Goal: Task Accomplishment & Management: Complete application form

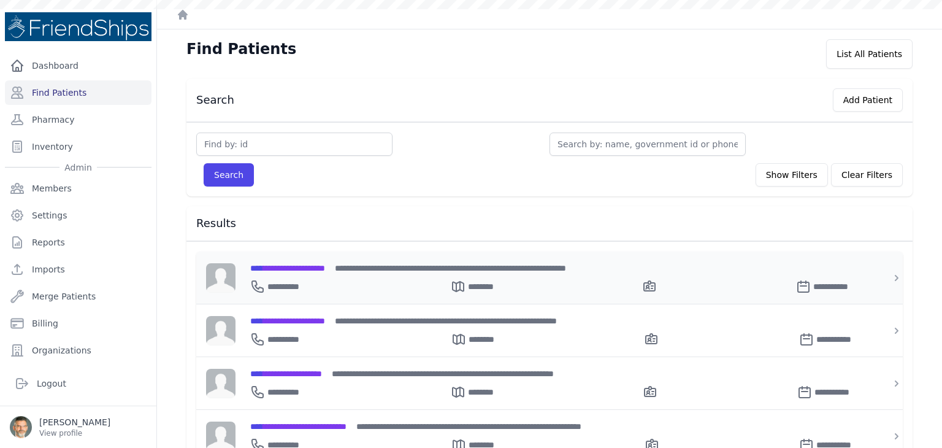
click at [289, 269] on span "**********" at bounding box center [287, 268] width 75 height 9
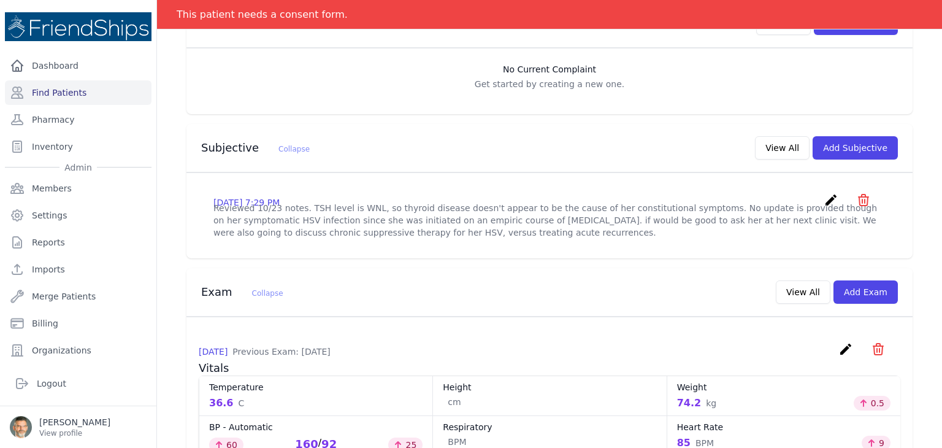
scroll to position [307, 0]
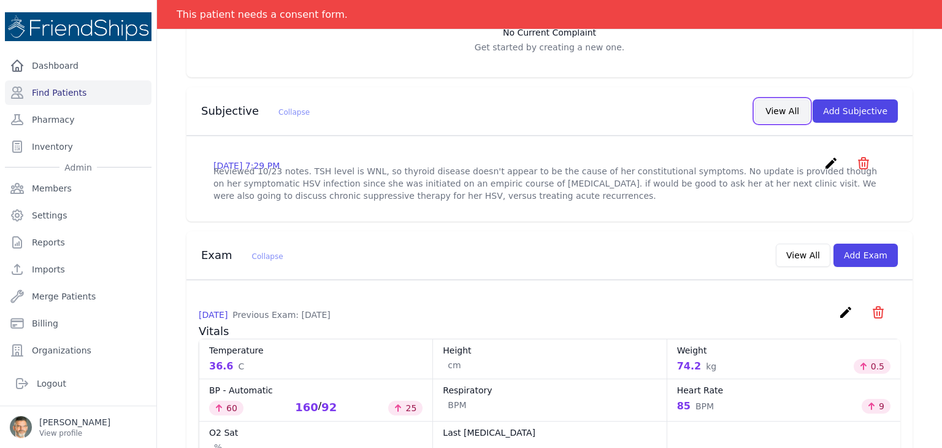
click at [785, 116] on button "View All" at bounding box center [782, 110] width 55 height 23
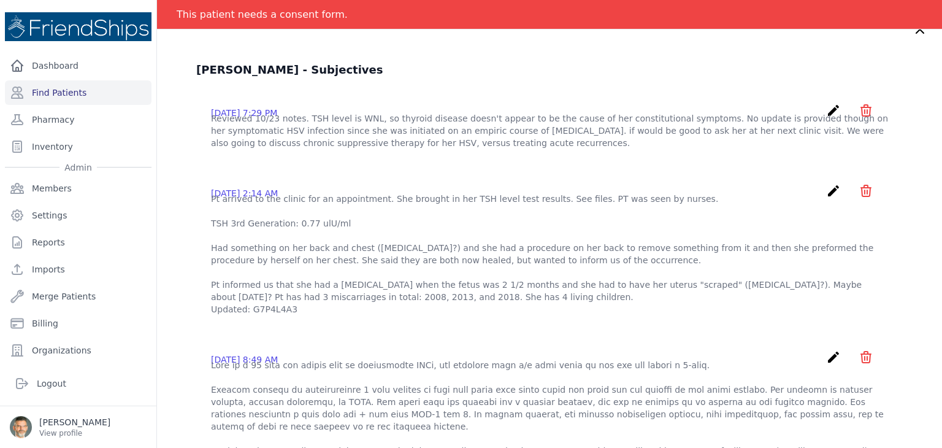
scroll to position [0, 0]
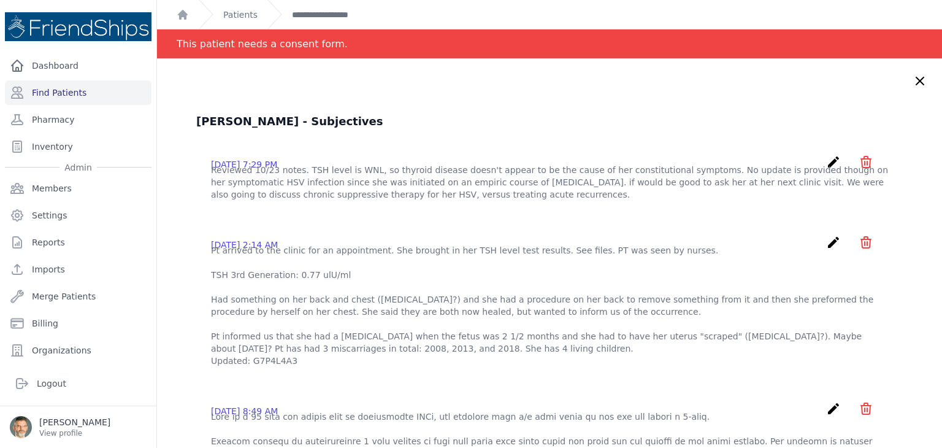
click at [916, 81] on icon at bounding box center [919, 80] width 7 height 7
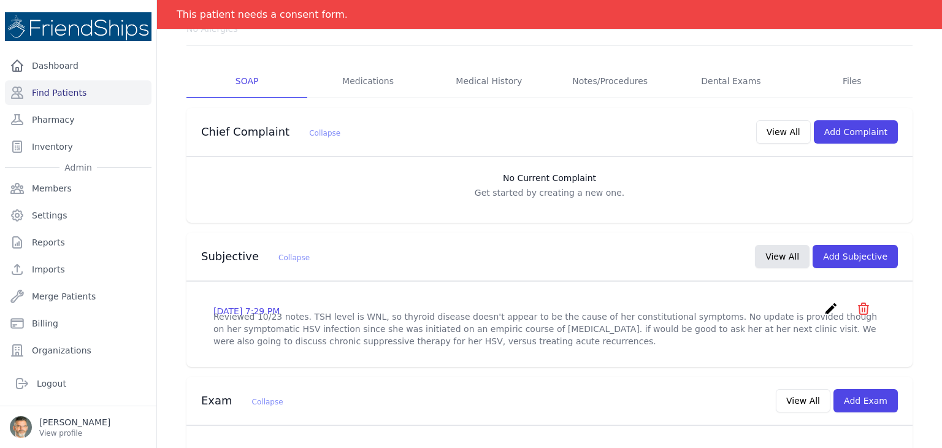
scroll to position [184, 0]
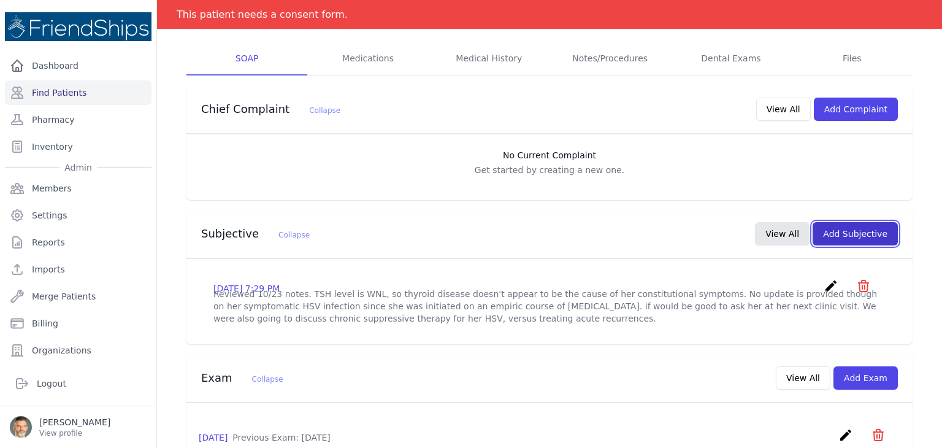
click at [846, 227] on button "Add Subjective" at bounding box center [855, 233] width 85 height 23
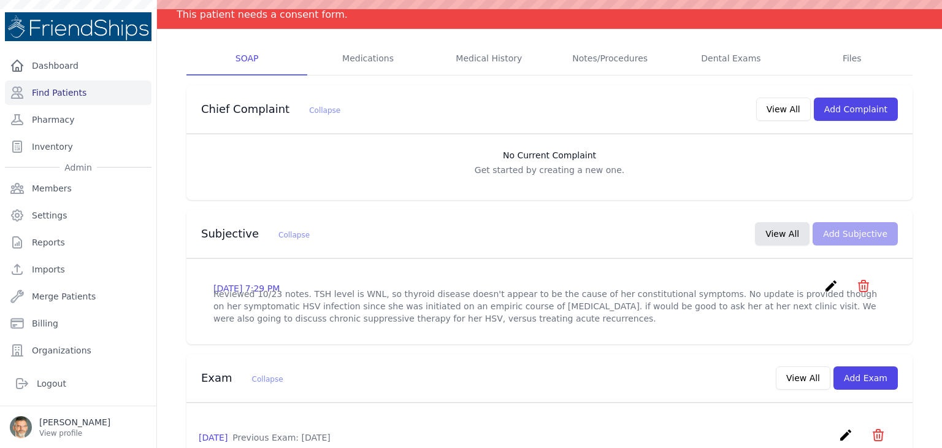
scroll to position [0, 0]
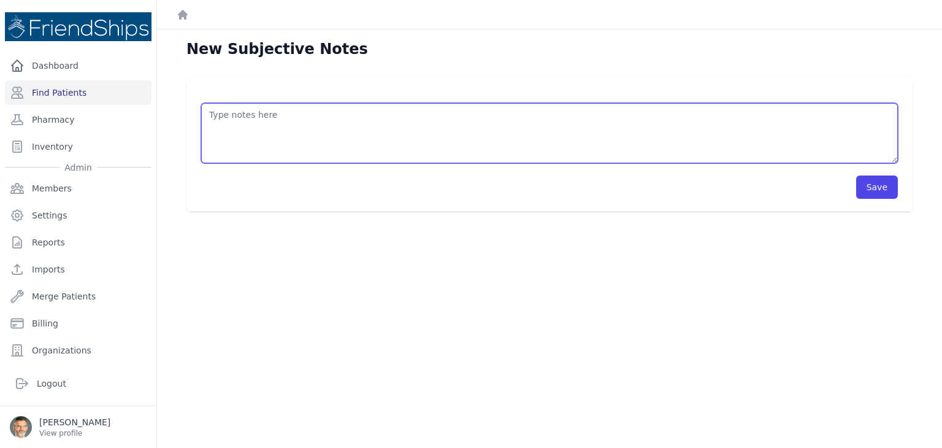
click at [231, 121] on textarea at bounding box center [549, 133] width 697 height 60
click at [216, 128] on textarea "HISTORY OBJECTIVE General: alert - no distress - non-toxic Eyes: no redness or …" at bounding box center [549, 133] width 697 height 60
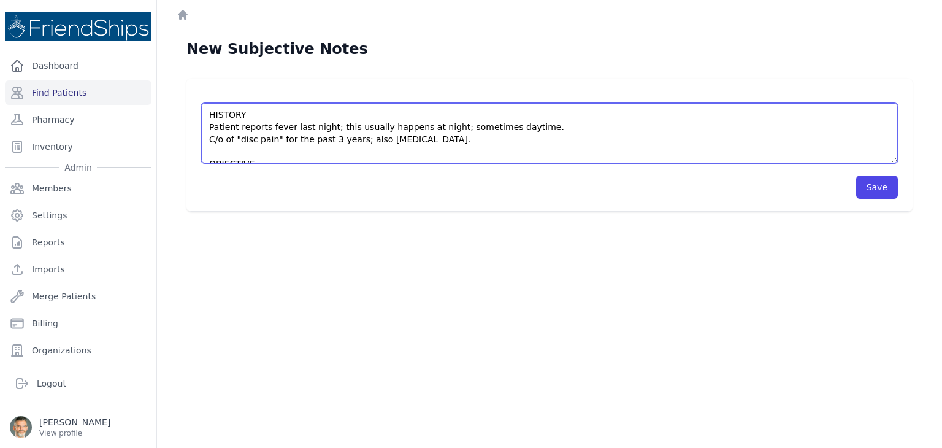
click at [532, 125] on textarea "HISTORY Patient reports fever last night; this usually happens at night; someti…" at bounding box center [549, 133] width 697 height 60
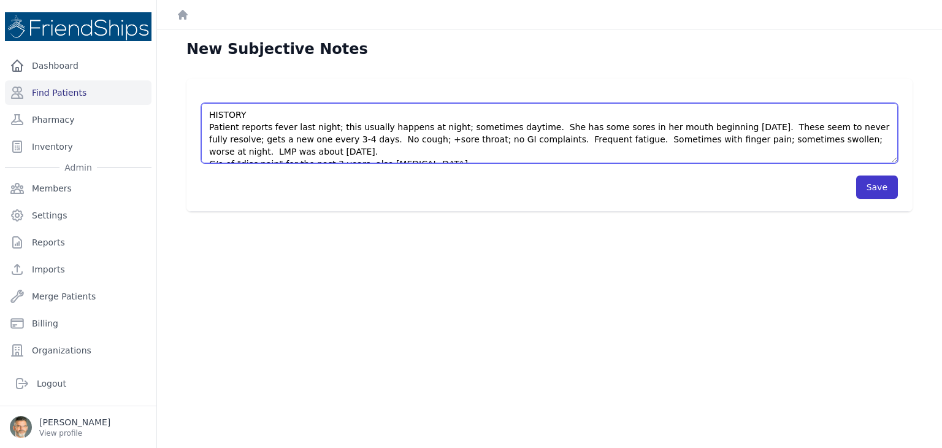
type textarea "HISTORY Patient reports fever last night; this usually happens at night; someti…"
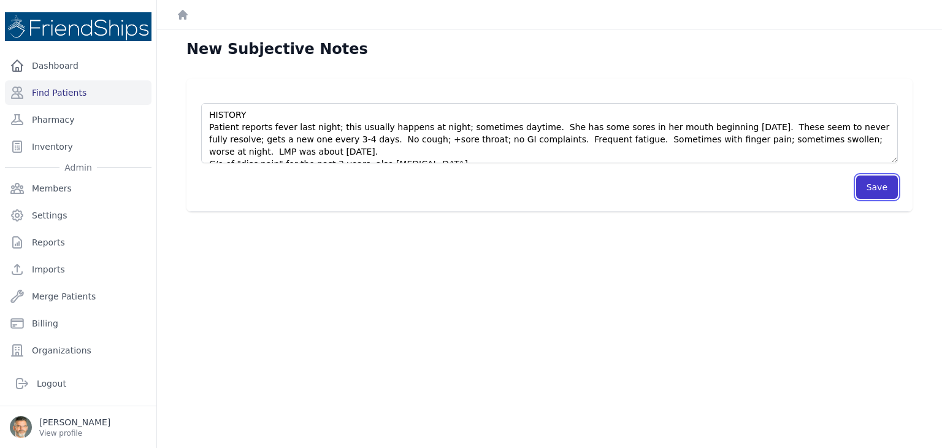
drag, startPoint x: 871, startPoint y: 188, endPoint x: 865, endPoint y: 183, distance: 7.0
click at [871, 187] on button "Save" at bounding box center [877, 186] width 42 height 23
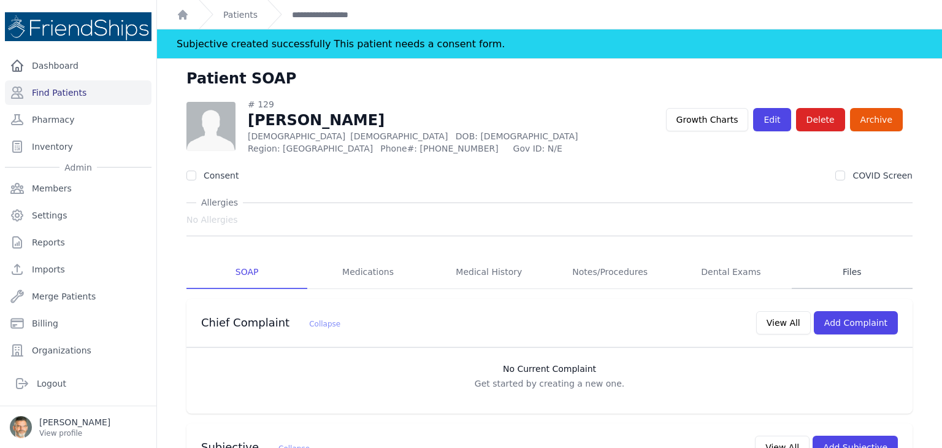
click at [844, 268] on link "Files" at bounding box center [852, 272] width 121 height 33
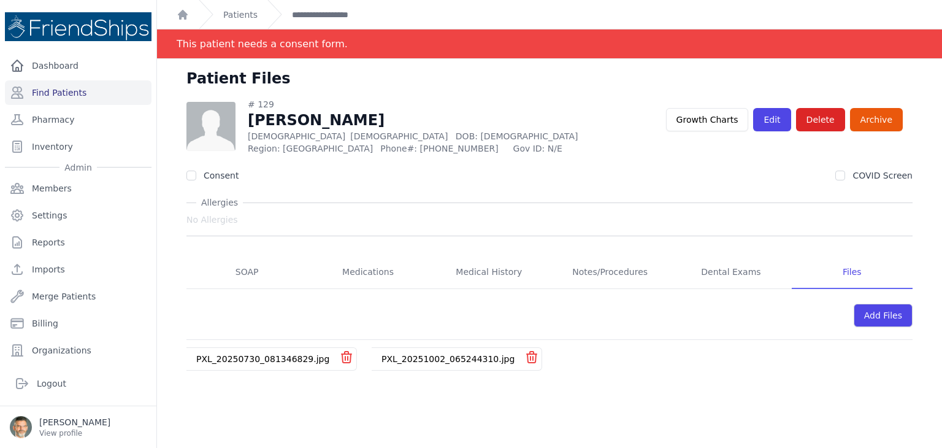
click at [455, 361] on link "PXL_20251002_065244310.jpg" at bounding box center [447, 359] width 133 height 10
click at [237, 360] on link "PXL_20250730_081346829.jpg" at bounding box center [262, 359] width 133 height 10
click at [245, 266] on link "SOAP" at bounding box center [246, 272] width 121 height 33
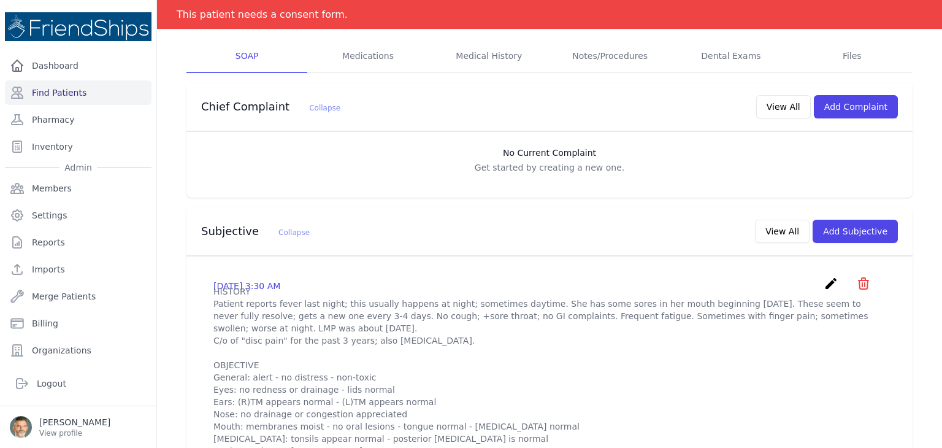
scroll to position [245, 0]
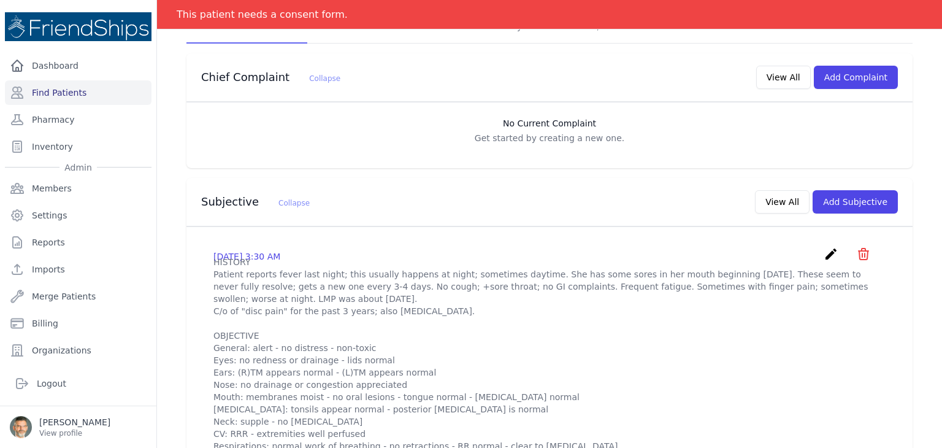
click at [824, 252] on icon "create" at bounding box center [831, 254] width 15 height 15
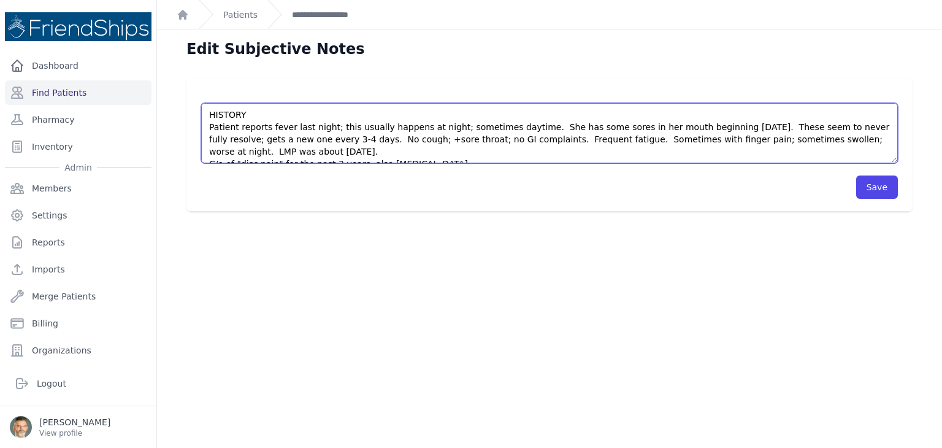
click at [346, 155] on textarea "HISTORY Patient reports fever last night; this usually happens at night; someti…" at bounding box center [549, 133] width 697 height 60
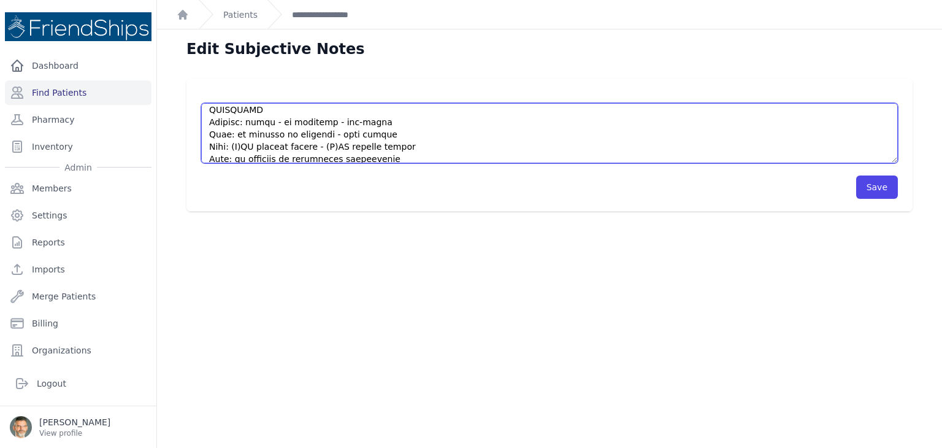
scroll to position [86, 0]
drag, startPoint x: 413, startPoint y: 137, endPoint x: 201, endPoint y: 136, distance: 211.6
click at [201, 136] on textarea "HISTORY Patient reports fever last night; this usually happens at night; someti…" at bounding box center [549, 133] width 697 height 60
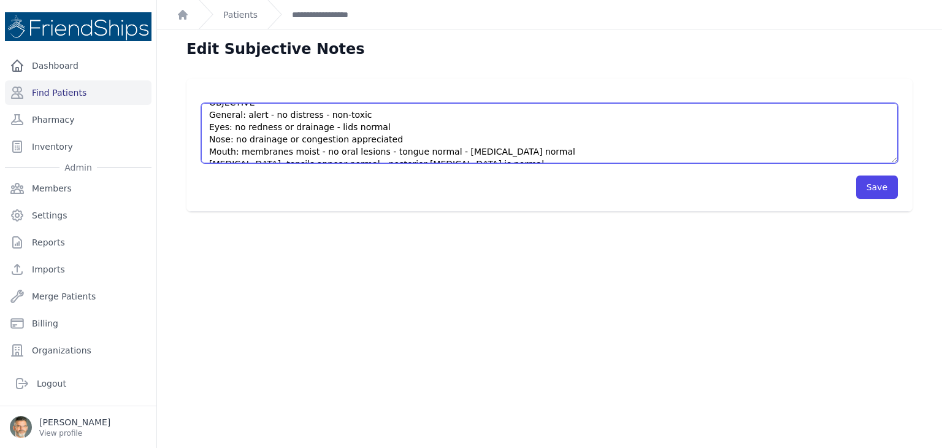
drag, startPoint x: 368, startPoint y: 151, endPoint x: 316, endPoint y: 151, distance: 51.5
click at [316, 151] on textarea "HISTORY Patient reports fever last night; this usually happens at night; someti…" at bounding box center [549, 133] width 697 height 60
click at [475, 150] on textarea "HISTORY Patient reports fever last night; this usually happens at night; someti…" at bounding box center [549, 133] width 697 height 60
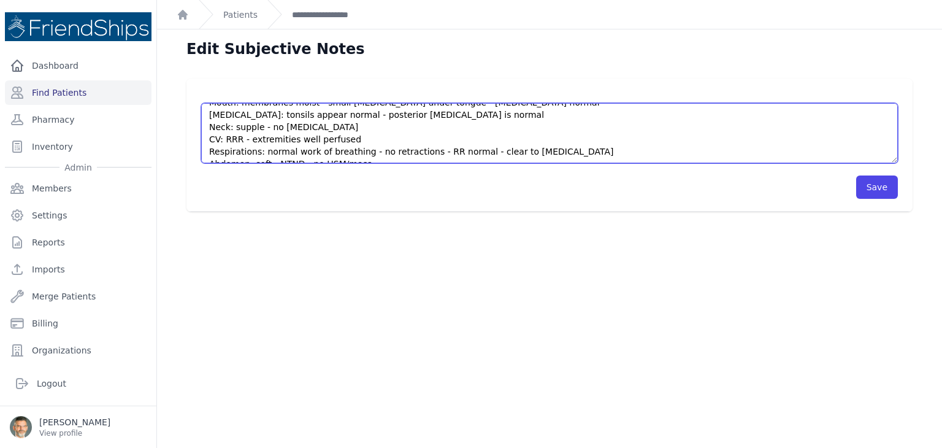
scroll to position [159, 0]
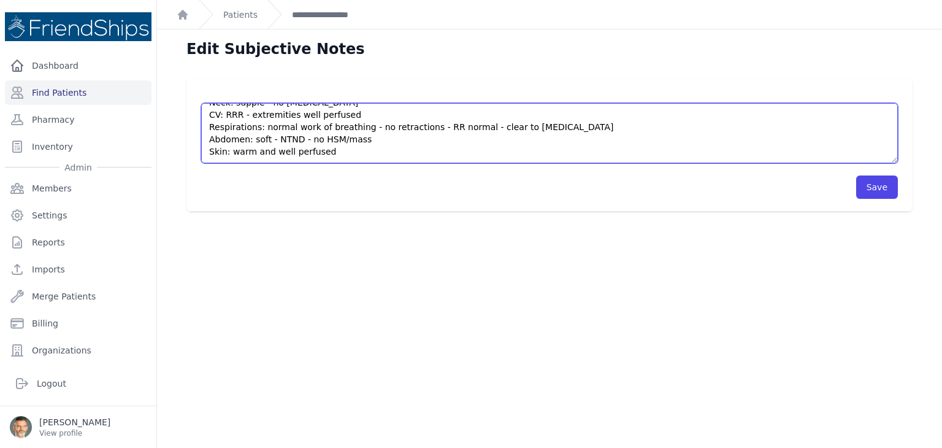
click at [358, 139] on textarea "HISTORY Patient reports fever last night; this usually happens at night; someti…" at bounding box center [549, 133] width 697 height 60
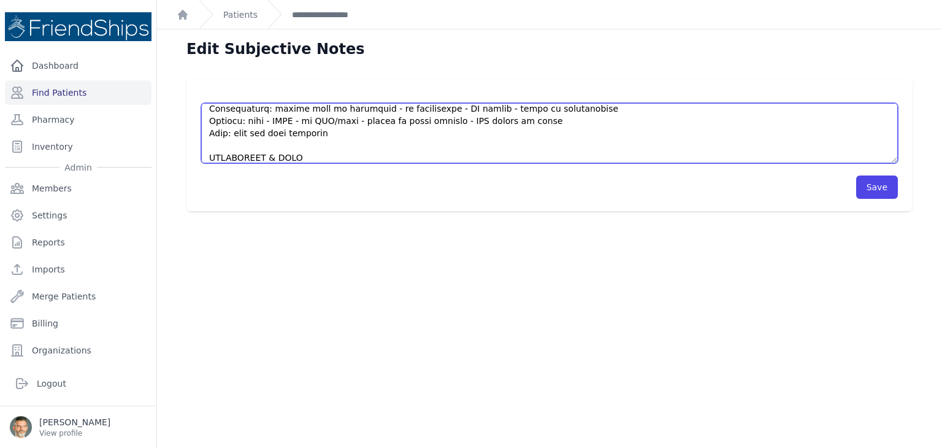
scroll to position [196, 0]
click at [265, 128] on textarea "HISTORY Patient reports fever last night; this usually happens at night; someti…" at bounding box center [549, 133] width 697 height 60
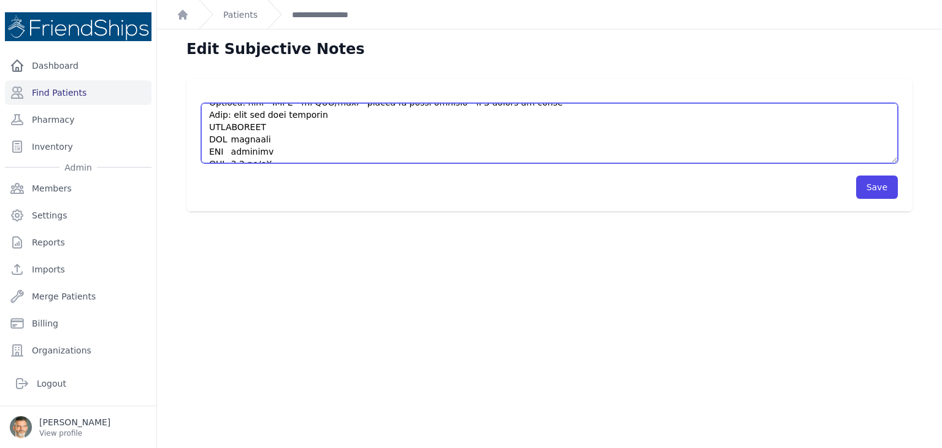
click at [205, 126] on textarea "HISTORY Patient reports fever last night; this usually happens at night; someti…" at bounding box center [549, 133] width 697 height 60
type textarea "HISTORY Patient reports fever last night; this usually happens at night; someti…"
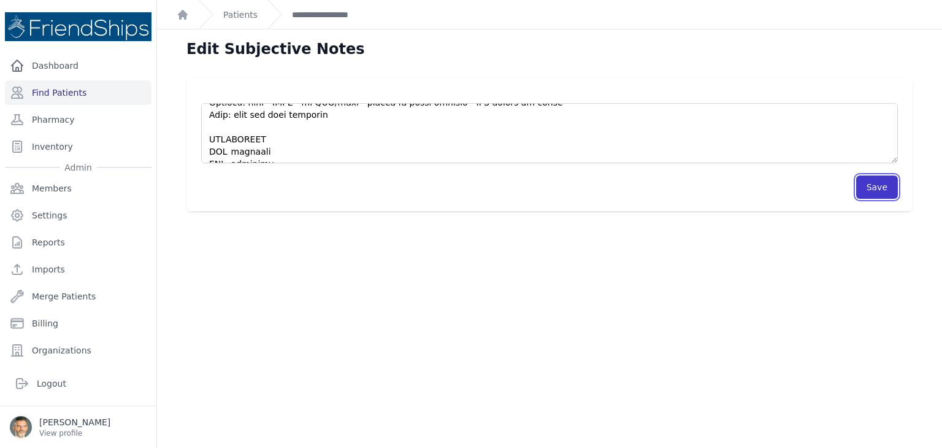
click at [857, 185] on button "Save" at bounding box center [877, 186] width 42 height 23
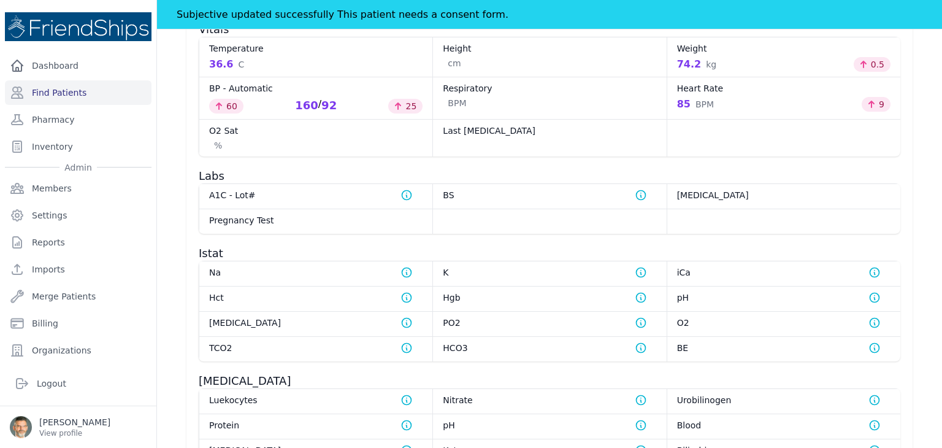
scroll to position [920, 0]
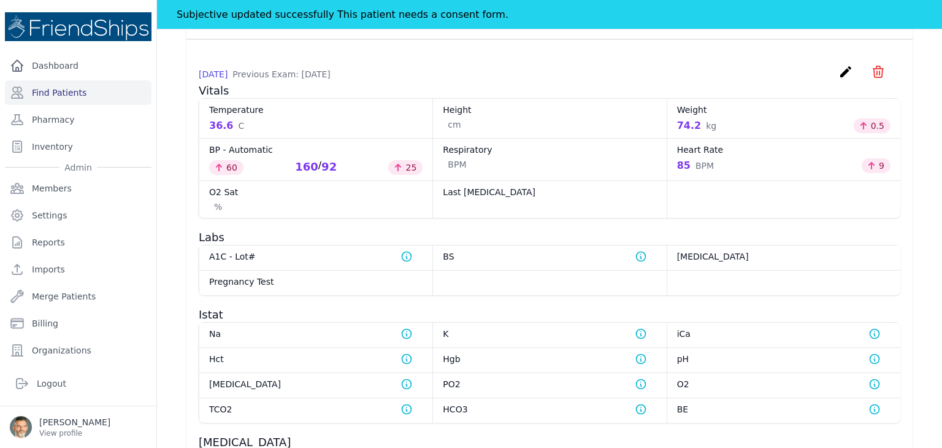
click at [800, 26] on button "View All" at bounding box center [803, 14] width 55 height 23
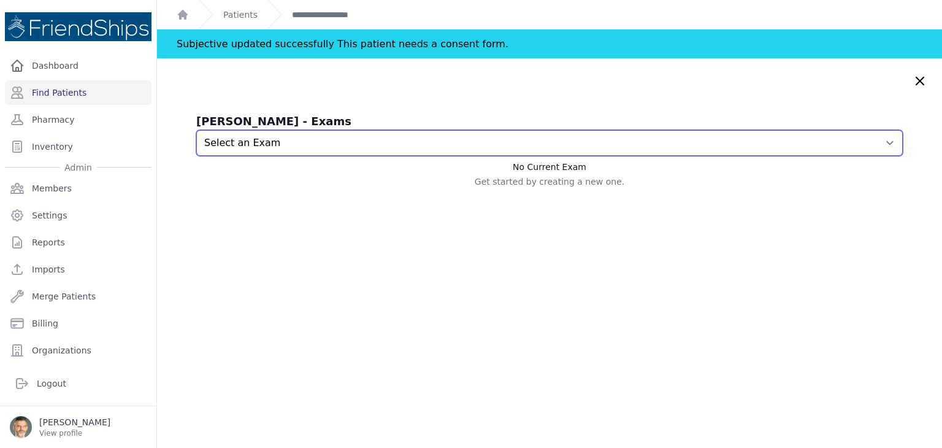
click at [681, 149] on select "Select an Exam [DATE] 3:16 AM [DATE] 1:50 AM [DATE] 7:40 AM [DATE] 2:57 AM [DAT…" at bounding box center [549, 143] width 707 height 26
click at [196, 130] on select "Select an Exam [DATE] 3:16 AM [DATE] 1:50 AM [DATE] 7:40 AM [DATE] 2:57 AM [DAT…" at bounding box center [549, 143] width 707 height 26
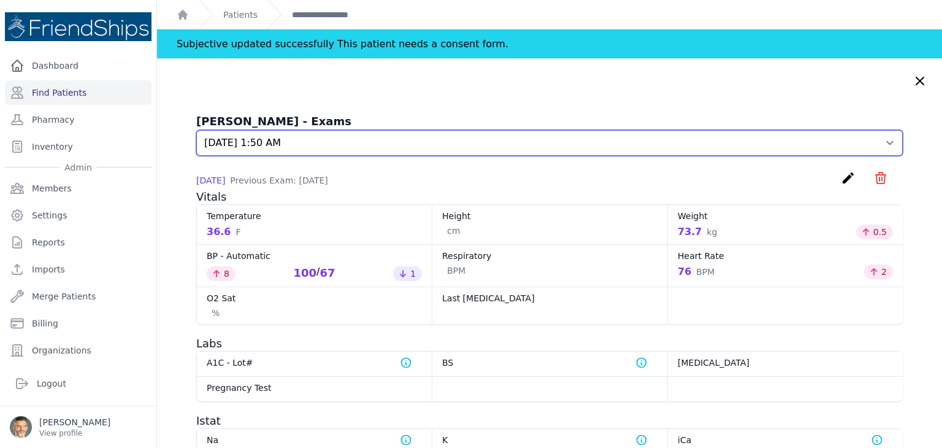
click at [862, 140] on select "Select an Exam [DATE] 3:16 AM [DATE] 1:50 AM [DATE] 7:40 AM [DATE] 2:57 AM [DAT…" at bounding box center [549, 143] width 707 height 26
click at [196, 130] on select "Select an Exam [DATE] 3:16 AM [DATE] 1:50 AM [DATE] 7:40 AM [DATE] 2:57 AM [DAT…" at bounding box center [549, 143] width 707 height 26
click at [780, 142] on select "Select an Exam [DATE] 3:16 AM [DATE] 1:50 AM [DATE] 7:40 AM [DATE] 2:57 AM [DAT…" at bounding box center [549, 143] width 707 height 26
click at [196, 130] on select "Select an Exam [DATE] 3:16 AM [DATE] 1:50 AM [DATE] 7:40 AM [DATE] 2:57 AM [DAT…" at bounding box center [549, 143] width 707 height 26
click at [758, 142] on select "Select an Exam [DATE] 3:16 AM [DATE] 1:50 AM [DATE] 7:40 AM [DATE] 2:57 AM [DAT…" at bounding box center [549, 143] width 707 height 26
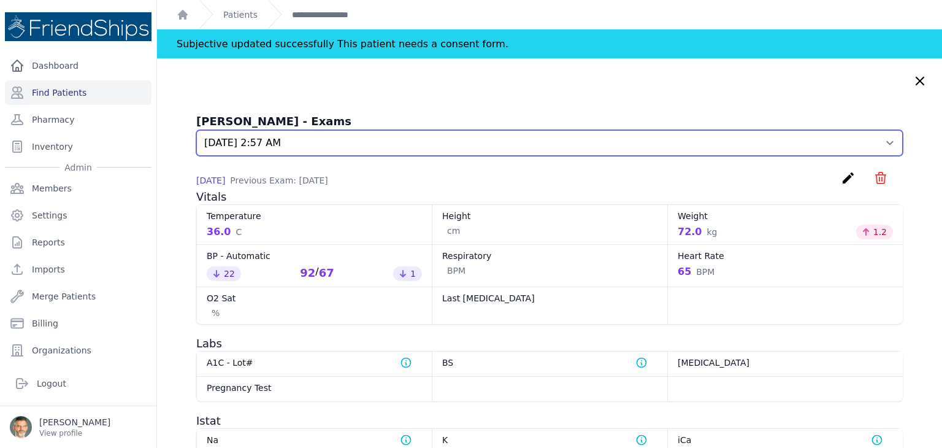
click at [196, 130] on select "Select an Exam [DATE] 3:16 AM [DATE] 1:50 AM [DATE] 7:40 AM [DATE] 2:57 AM [DAT…" at bounding box center [549, 143] width 707 height 26
click at [651, 144] on select "Select an Exam [DATE] 3:16 AM [DATE] 1:50 AM [DATE] 7:40 AM [DATE] 2:57 AM [DAT…" at bounding box center [549, 143] width 707 height 26
click at [196, 130] on select "Select an Exam [DATE] 3:16 AM [DATE] 1:50 AM [DATE] 7:40 AM [DATE] 2:57 AM [DAT…" at bounding box center [549, 143] width 707 height 26
click at [578, 143] on select "Select an Exam [DATE] 3:16 AM [DATE] 1:50 AM [DATE] 7:40 AM [DATE] 2:57 AM [DAT…" at bounding box center [549, 143] width 707 height 26
click at [196, 130] on select "Select an Exam [DATE] 3:16 AM [DATE] 1:50 AM [DATE] 7:40 AM [DATE] 2:57 AM [DAT…" at bounding box center [549, 143] width 707 height 26
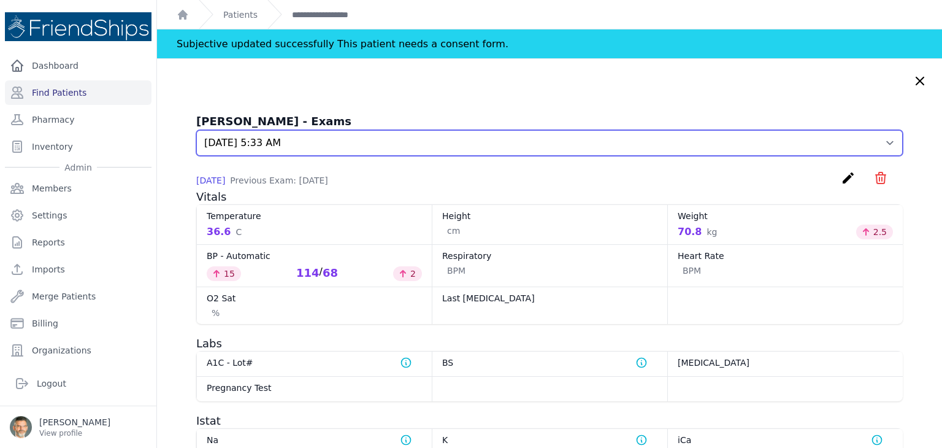
click at [586, 144] on select "Select an Exam [DATE] 3:16 AM [DATE] 1:50 AM [DATE] 7:40 AM [DATE] 2:57 AM [DAT…" at bounding box center [549, 143] width 707 height 26
click at [196, 130] on select "Select an Exam [DATE] 3:16 AM [DATE] 1:50 AM [DATE] 7:40 AM [DATE] 2:57 AM [DAT…" at bounding box center [549, 143] width 707 height 26
click at [592, 140] on select "Select an Exam [DATE] 3:16 AM [DATE] 1:50 AM [DATE] 7:40 AM [DATE] 2:57 AM [DAT…" at bounding box center [549, 143] width 707 height 26
click at [196, 130] on select "Select an Exam [DATE] 3:16 AM [DATE] 1:50 AM [DATE] 7:40 AM [DATE] 2:57 AM [DAT…" at bounding box center [549, 143] width 707 height 26
click at [548, 145] on select "Select an Exam [DATE] 3:16 AM [DATE] 1:50 AM [DATE] 7:40 AM [DATE] 2:57 AM [DAT…" at bounding box center [549, 143] width 707 height 26
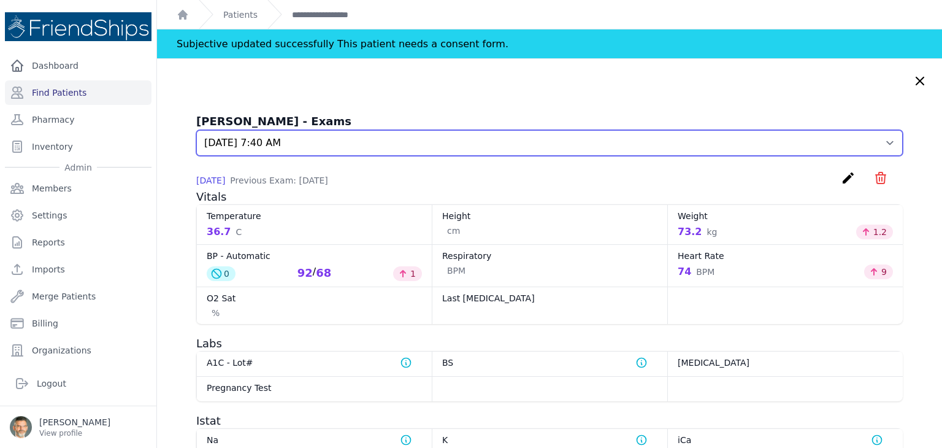
click at [196, 130] on select "Select an Exam [DATE] 3:16 AM [DATE] 1:50 AM [DATE] 7:40 AM [DATE] 2:57 AM [DAT…" at bounding box center [549, 143] width 707 height 26
click at [540, 145] on select "Select an Exam [DATE] 3:16 AM [DATE] 1:50 AM [DATE] 7:40 AM [DATE] 2:57 AM [DAT…" at bounding box center [549, 143] width 707 height 26
click at [196, 130] on select "Select an Exam [DATE] 3:16 AM [DATE] 1:50 AM [DATE] 7:40 AM [DATE] 2:57 AM [DAT…" at bounding box center [549, 143] width 707 height 26
click at [720, 147] on select "Select an Exam [DATE] 3:16 AM [DATE] 1:50 AM [DATE] 7:40 AM [DATE] 2:57 AM [DAT…" at bounding box center [549, 143] width 707 height 26
click at [196, 130] on select "Select an Exam [DATE] 3:16 AM [DATE] 1:50 AM [DATE] 7:40 AM [DATE] 2:57 AM [DAT…" at bounding box center [549, 143] width 707 height 26
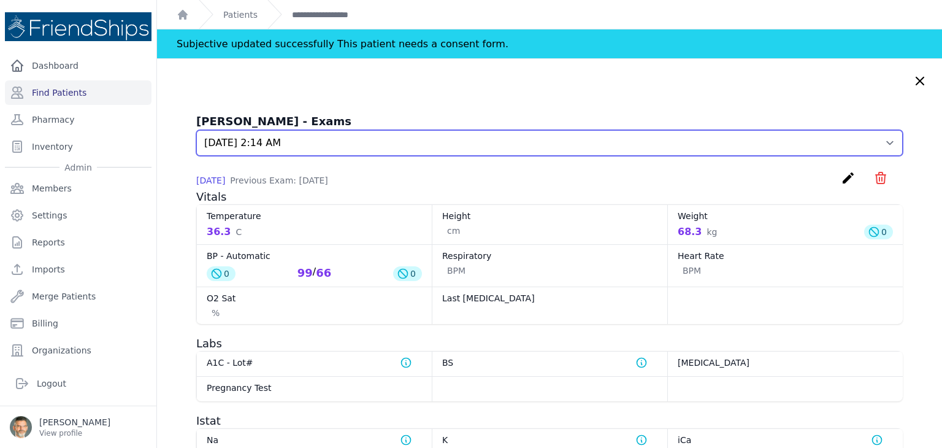
click at [574, 142] on select "Select an Exam [DATE] 3:16 AM [DATE] 1:50 AM [DATE] 7:40 AM [DATE] 2:57 AM [DAT…" at bounding box center [549, 143] width 707 height 26
click at [196, 130] on select "Select an Exam [DATE] 3:16 AM [DATE] 1:50 AM [DATE] 7:40 AM [DATE] 2:57 AM [DAT…" at bounding box center [549, 143] width 707 height 26
click at [617, 144] on select "Select an Exam [DATE] 3:16 AM [DATE] 1:50 AM [DATE] 7:40 AM [DATE] 2:57 AM [DAT…" at bounding box center [549, 143] width 707 height 26
click at [196, 130] on select "Select an Exam [DATE] 3:16 AM [DATE] 1:50 AM [DATE] 7:40 AM [DATE] 2:57 AM [DAT…" at bounding box center [549, 143] width 707 height 26
click at [540, 145] on select "Select an Exam [DATE] 3:16 AM [DATE] 1:50 AM [DATE] 7:40 AM [DATE] 2:57 AM [DAT…" at bounding box center [549, 143] width 707 height 26
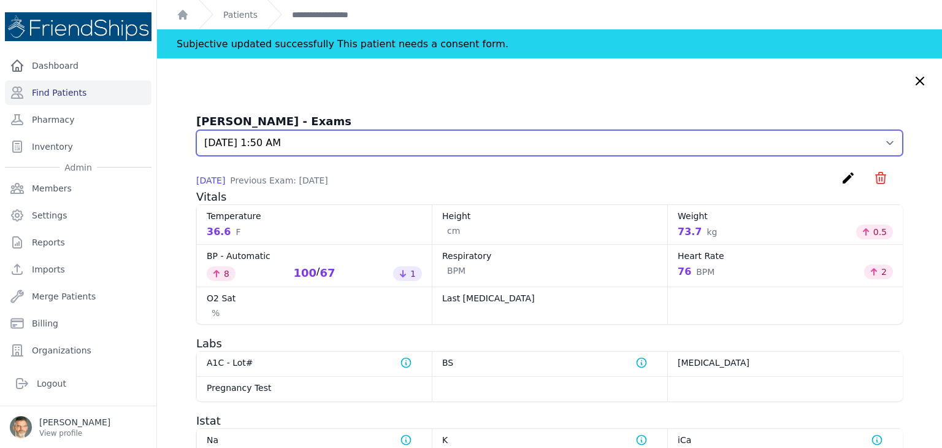
click at [196, 130] on select "Select an Exam [DATE] 3:16 AM [DATE] 1:50 AM [DATE] 7:40 AM [DATE] 2:57 AM [DAT…" at bounding box center [549, 143] width 707 height 26
click at [540, 148] on select "Select an Exam [DATE] 3:16 AM [DATE] 1:50 AM [DATE] 7:40 AM [DATE] 2:57 AM [DAT…" at bounding box center [549, 143] width 707 height 26
click at [196, 130] on select "Select an Exam [DATE] 3:16 AM [DATE] 1:50 AM [DATE] 7:40 AM [DATE] 2:57 AM [DAT…" at bounding box center [549, 143] width 707 height 26
click at [534, 148] on select "Select an Exam [DATE] 3:16 AM [DATE] 1:50 AM [DATE] 7:40 AM [DATE] 2:57 AM [DAT…" at bounding box center [549, 143] width 707 height 26
click at [196, 130] on select "Select an Exam [DATE] 3:16 AM [DATE] 1:50 AM [DATE] 7:40 AM [DATE] 2:57 AM [DAT…" at bounding box center [549, 143] width 707 height 26
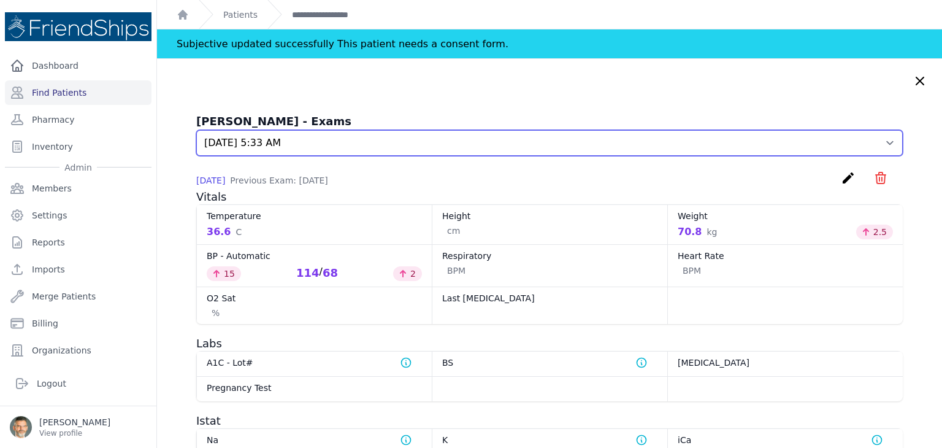
click at [483, 142] on select "Select an Exam [DATE] 3:16 AM [DATE] 1:50 AM [DATE] 7:40 AM [DATE] 2:57 AM [DAT…" at bounding box center [549, 143] width 707 height 26
click at [196, 130] on select "Select an Exam [DATE] 3:16 AM [DATE] 1:50 AM [DATE] 7:40 AM [DATE] 2:57 AM [DAT…" at bounding box center [549, 143] width 707 height 26
click at [448, 140] on select "Select an Exam [DATE] 3:16 AM [DATE] 1:50 AM [DATE] 7:40 AM [DATE] 2:57 AM [DAT…" at bounding box center [549, 143] width 707 height 26
select select "1129"
click at [196, 130] on select "Select an Exam [DATE] 3:16 AM [DATE] 1:50 AM [DATE] 7:40 AM [DATE] 2:57 AM [DAT…" at bounding box center [549, 143] width 707 height 26
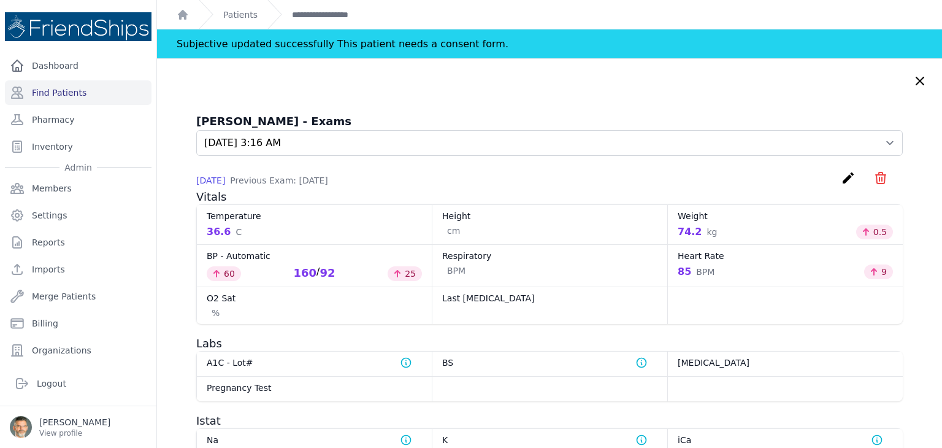
click at [916, 80] on icon at bounding box center [919, 80] width 7 height 7
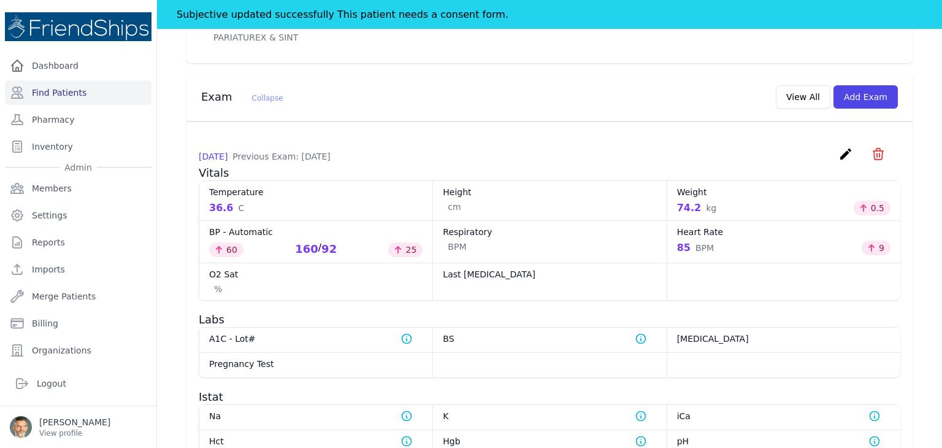
scroll to position [859, 0]
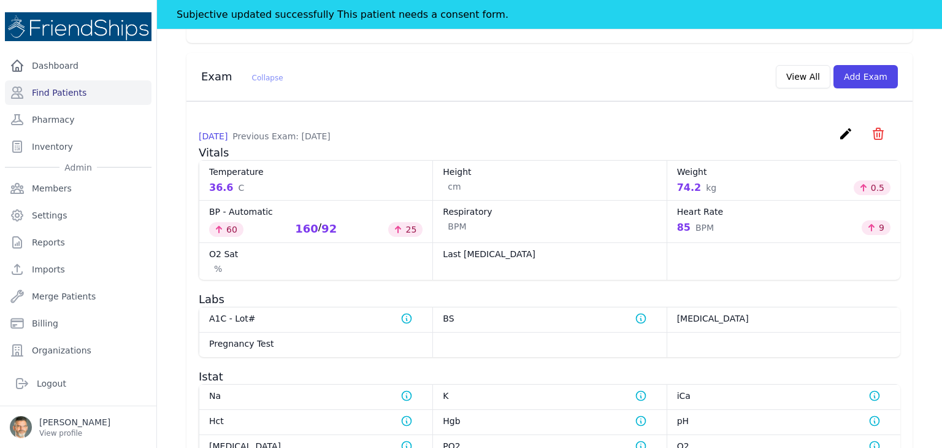
click at [316, 237] on div "160 / 92" at bounding box center [316, 228] width 42 height 17
click at [838, 141] on icon "create" at bounding box center [845, 133] width 15 height 15
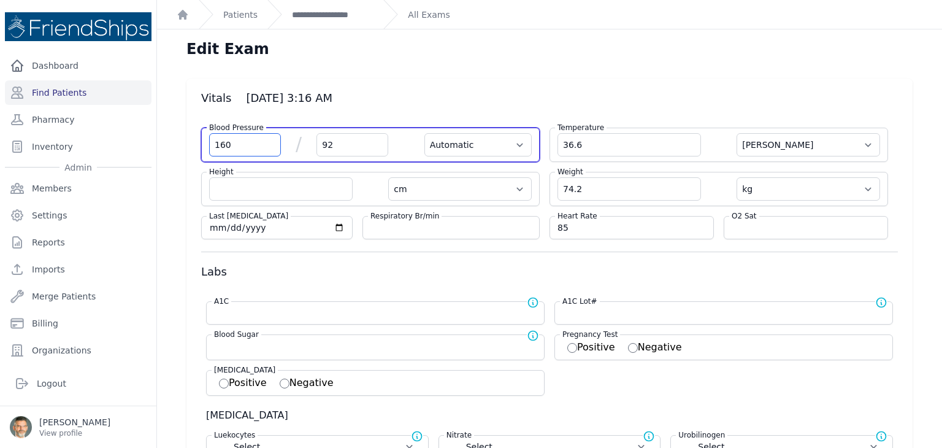
drag, startPoint x: 242, startPoint y: 150, endPoint x: 164, endPoint y: 137, distance: 78.9
type input "100"
drag, startPoint x: 337, startPoint y: 145, endPoint x: 310, endPoint y: 141, distance: 26.6
click at [310, 141] on div "Blood Pressure 100 / 92 Automatic Manual" at bounding box center [370, 145] width 339 height 34
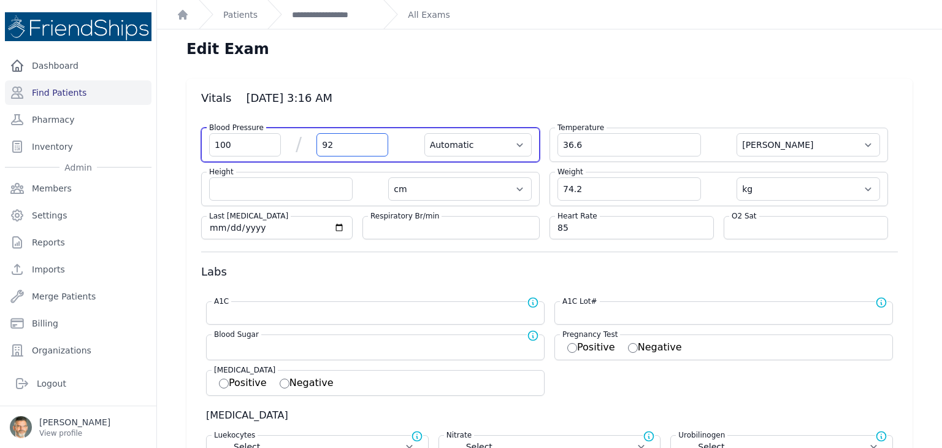
select select "Automatic"
select select "C"
select select "cm"
select select "kg"
select select
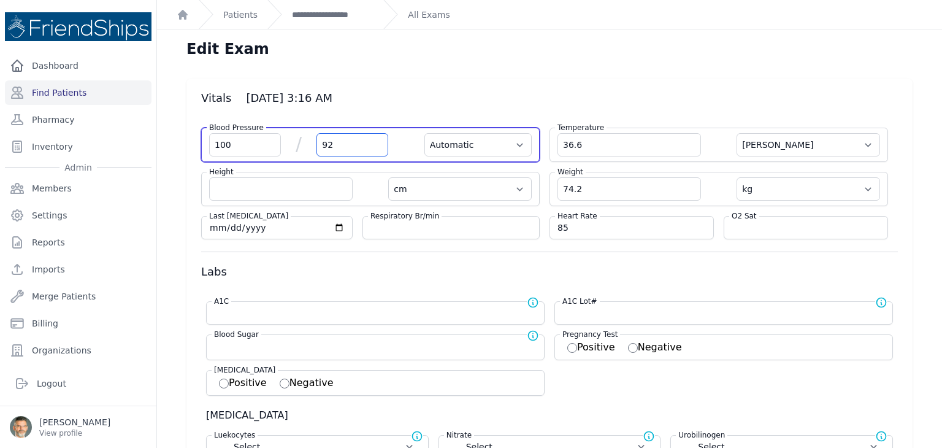
select select
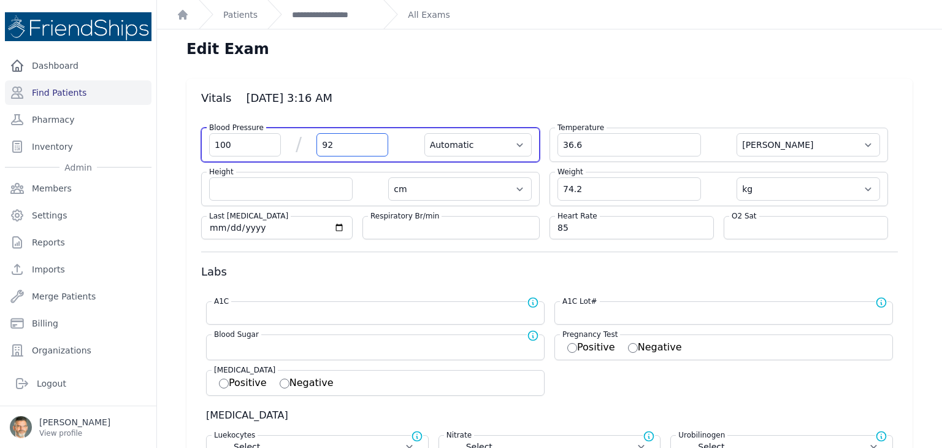
select select
type input "65"
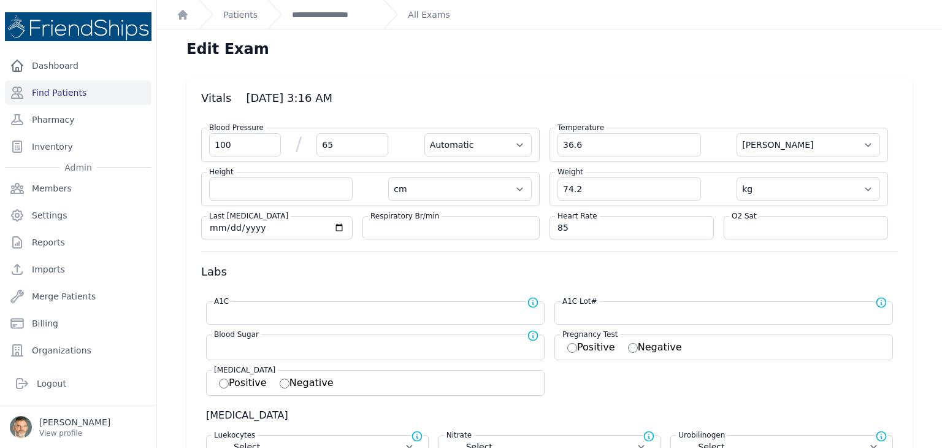
click at [446, 98] on h3 "Vitals [DATE] 3:16 AM" at bounding box center [549, 98] width 697 height 15
select select "Automatic"
select select "C"
select select "cm"
select select "kg"
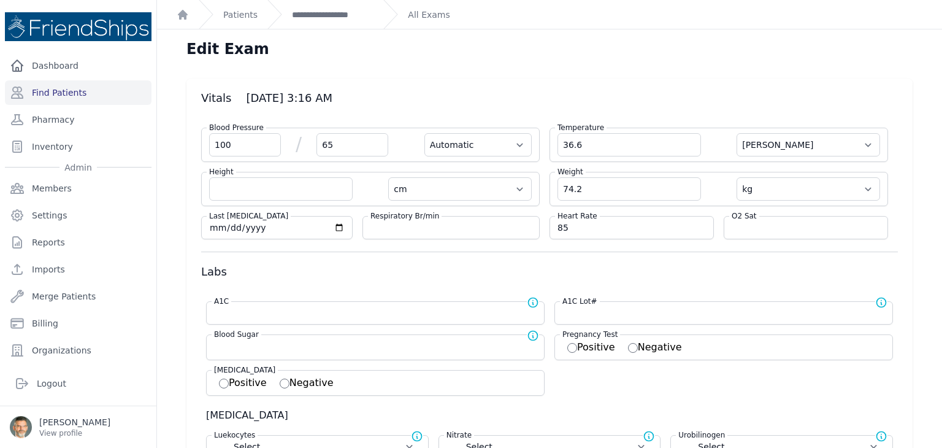
select select
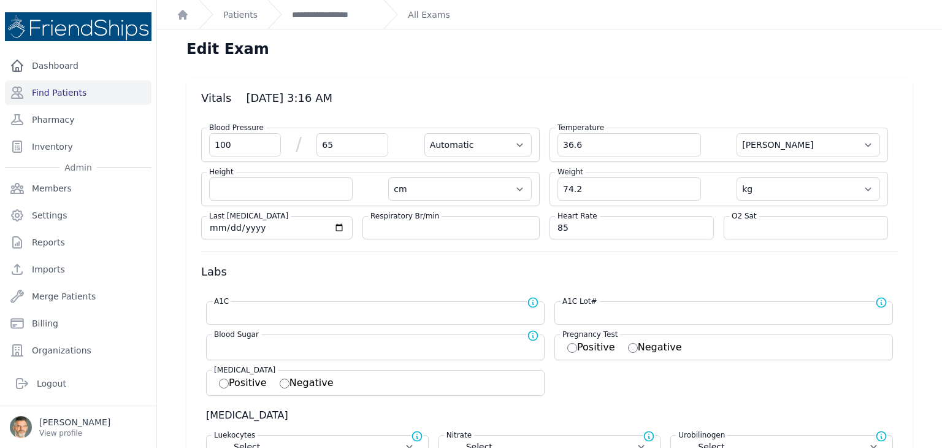
select select
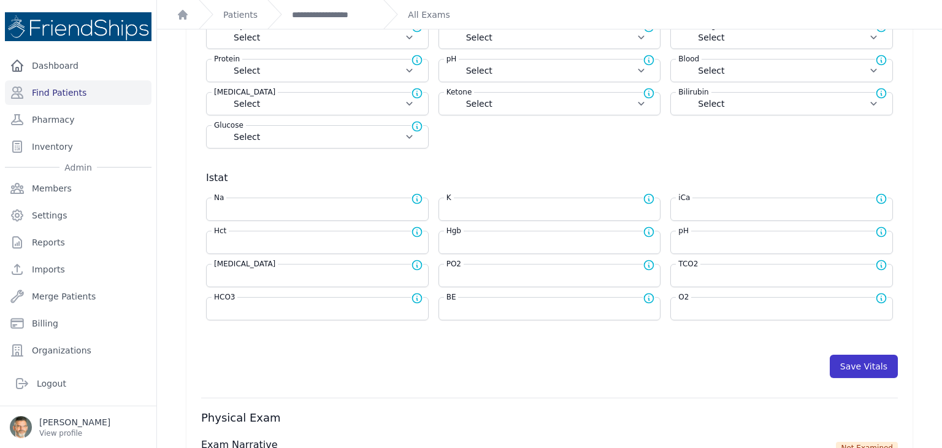
scroll to position [429, 0]
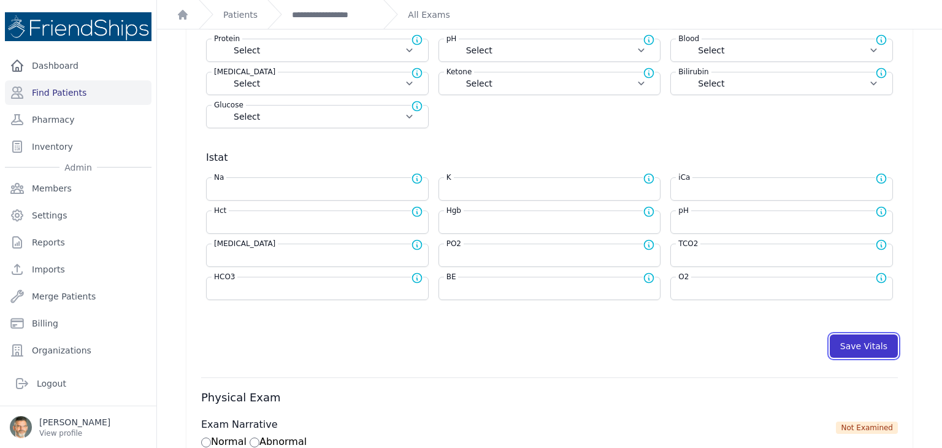
click at [841, 342] on button "Save Vitals" at bounding box center [864, 345] width 68 height 23
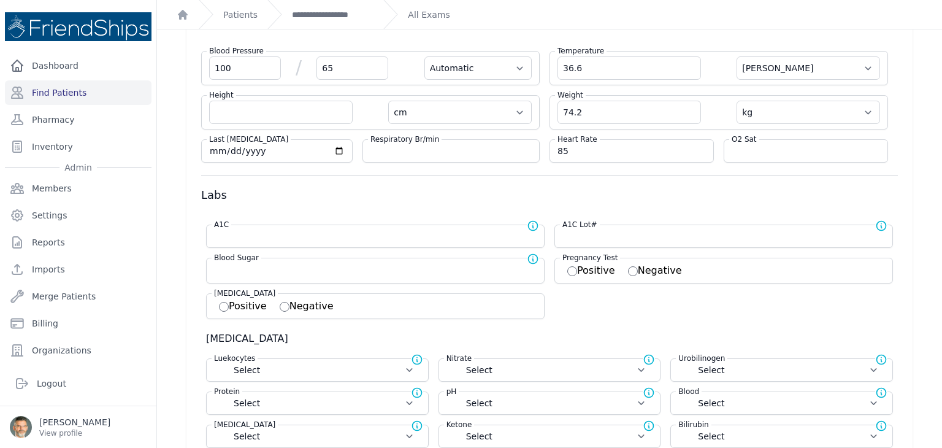
scroll to position [0, 0]
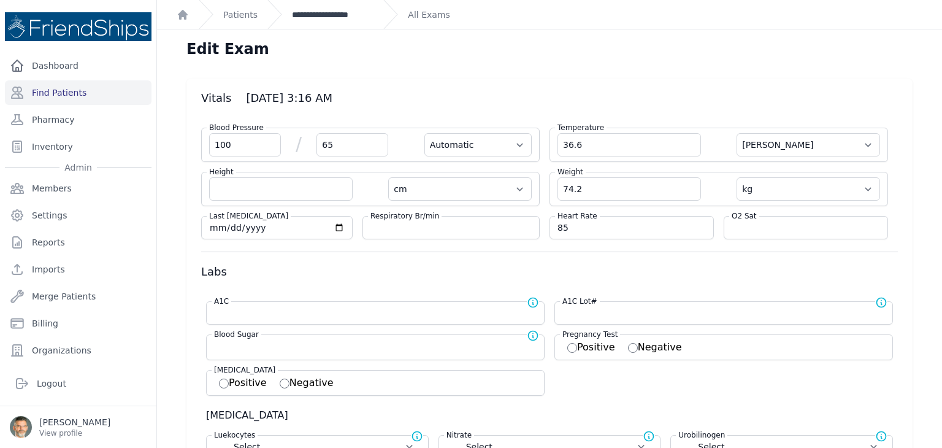
click at [326, 18] on link "**********" at bounding box center [333, 15] width 82 height 12
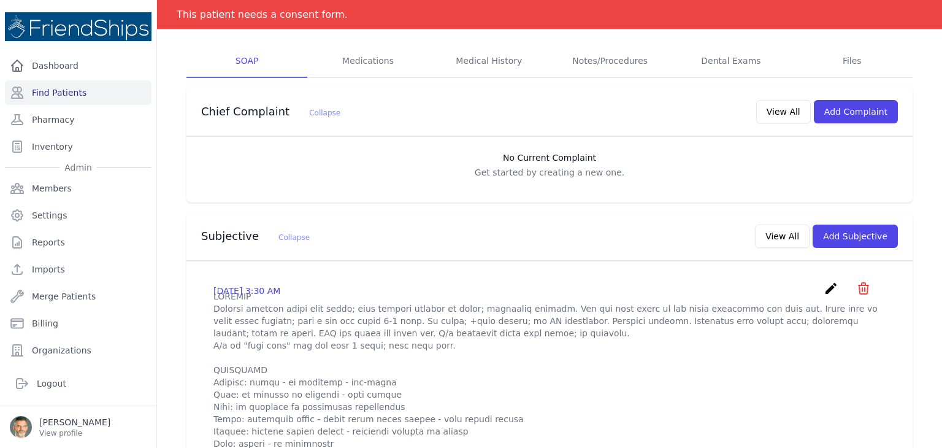
scroll to position [184, 0]
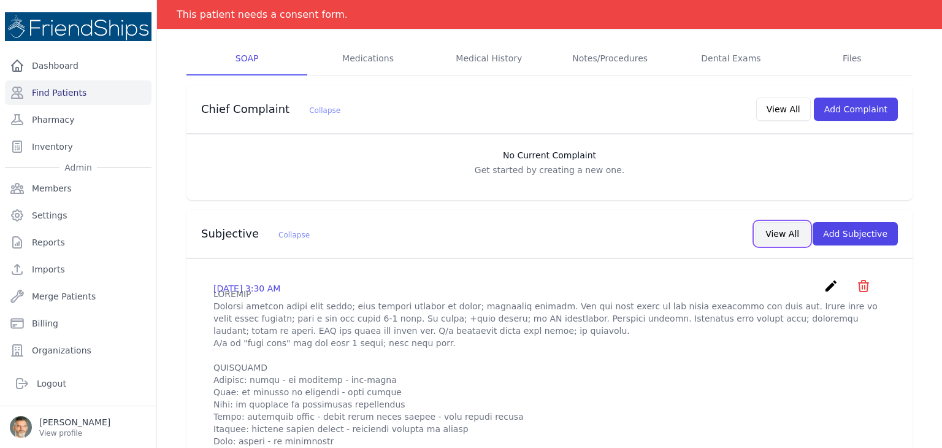
click at [779, 234] on button "View All" at bounding box center [782, 233] width 55 height 23
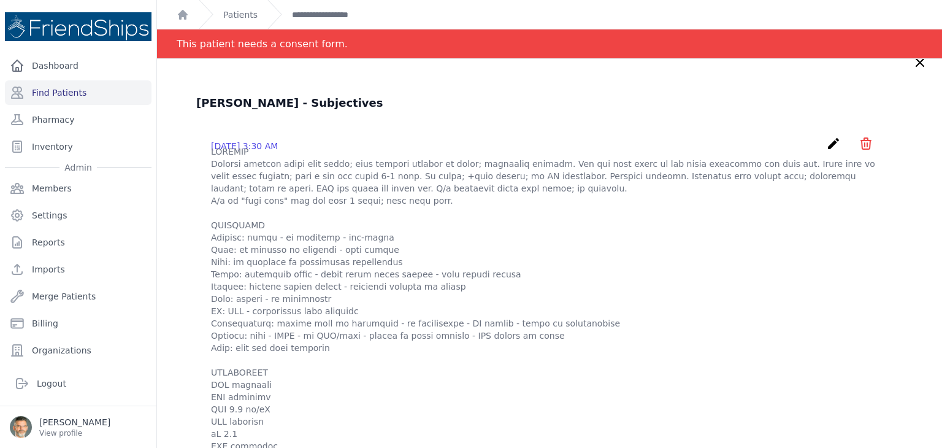
scroll to position [0, 0]
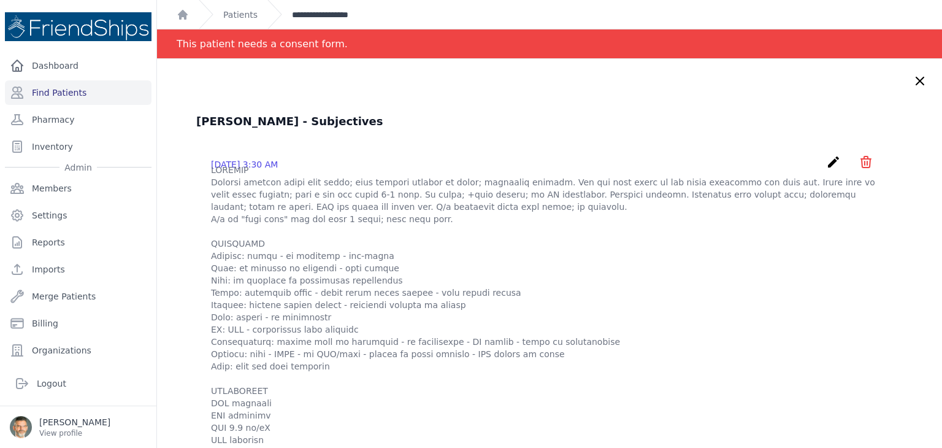
click at [325, 15] on link "**********" at bounding box center [333, 15] width 82 height 12
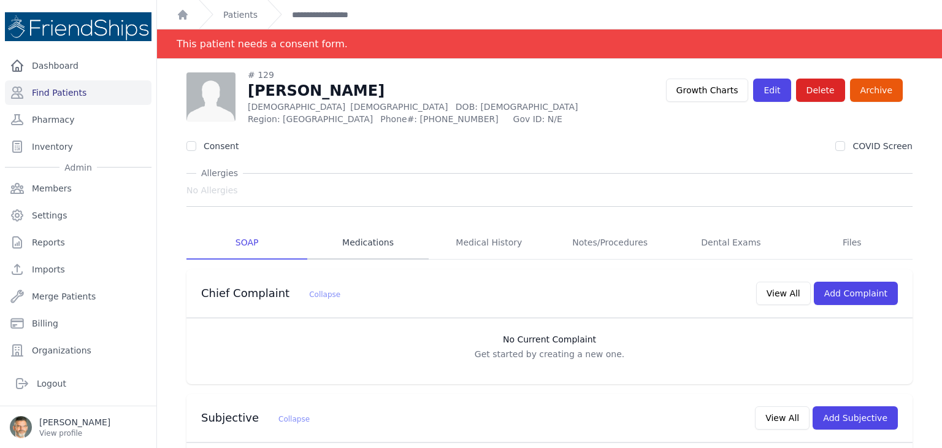
click at [369, 241] on link "Medications" at bounding box center [367, 242] width 121 height 33
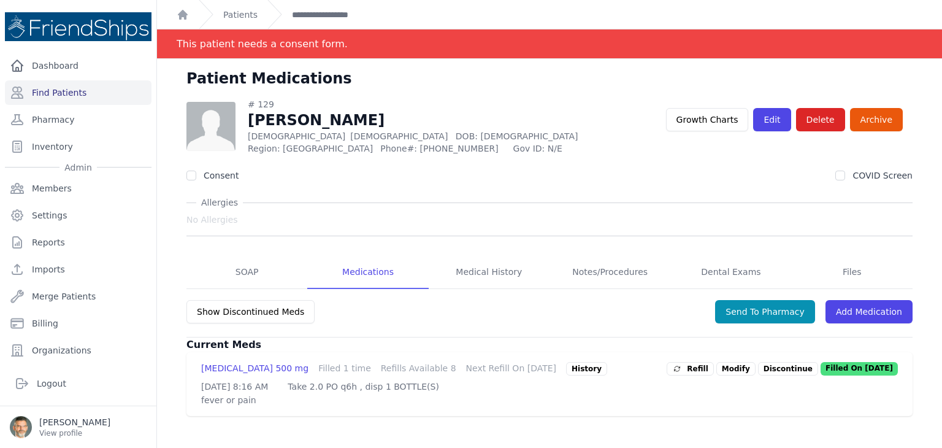
scroll to position [59, 0]
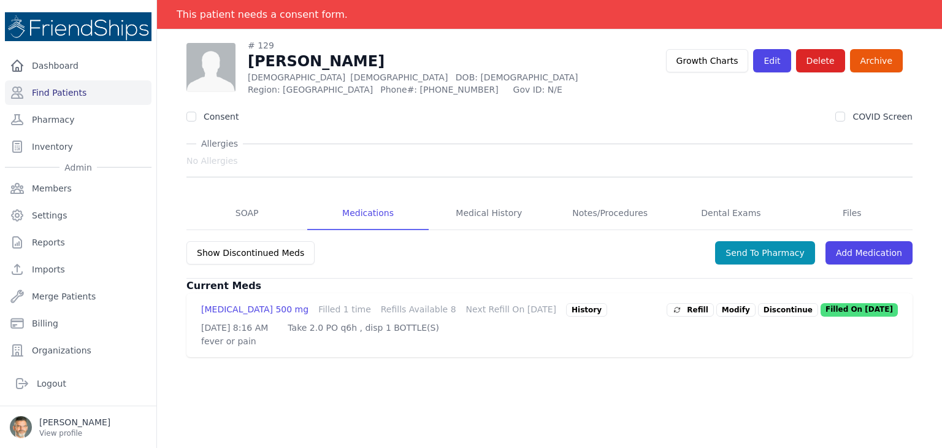
click at [699, 310] on span "Refill" at bounding box center [690, 310] width 36 height 12
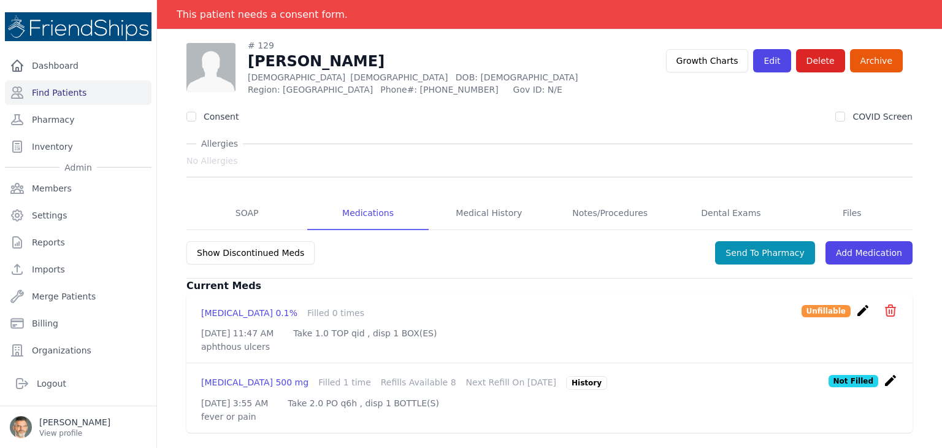
scroll to position [75, 0]
click at [736, 241] on button "Send To Pharmacy" at bounding box center [765, 252] width 100 height 23
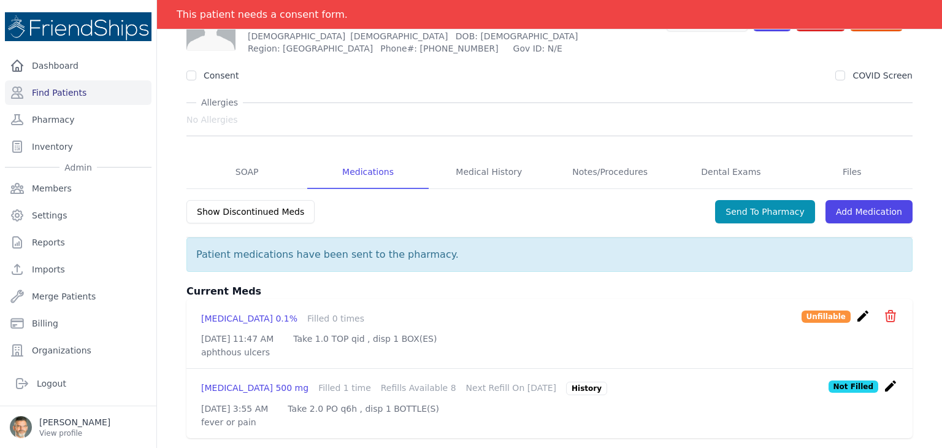
scroll to position [121, 0]
click at [233, 156] on link "SOAP" at bounding box center [246, 172] width 121 height 33
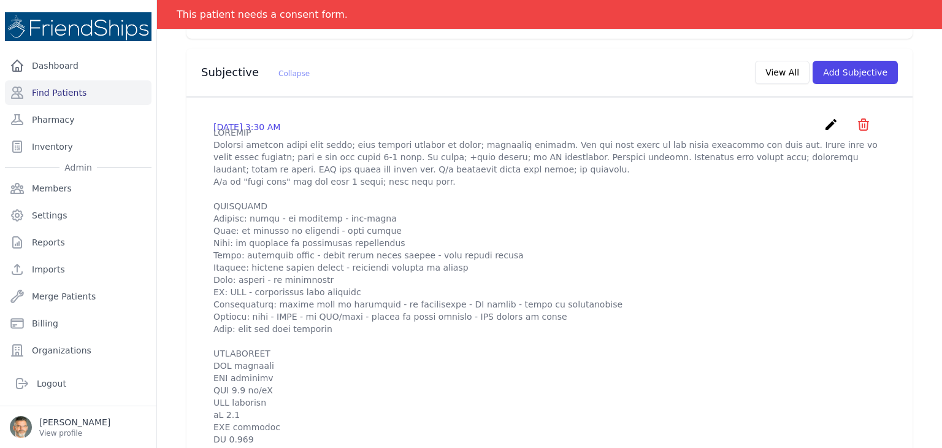
scroll to position [368, 0]
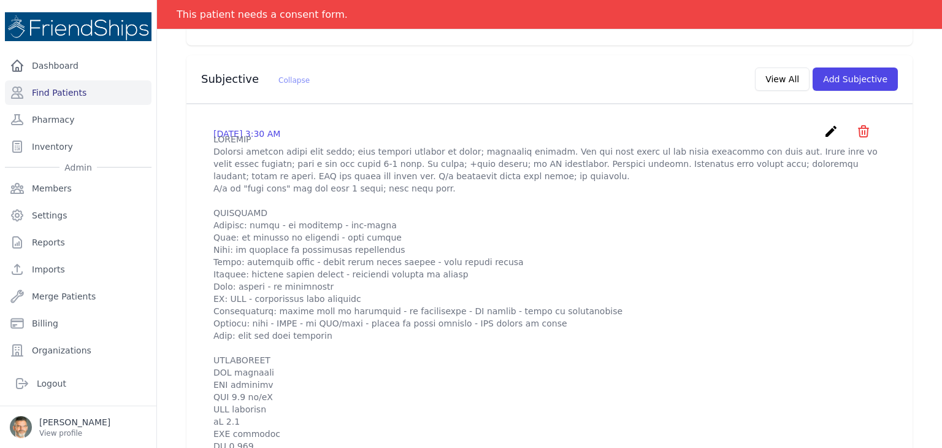
click at [824, 129] on icon "create" at bounding box center [831, 131] width 15 height 15
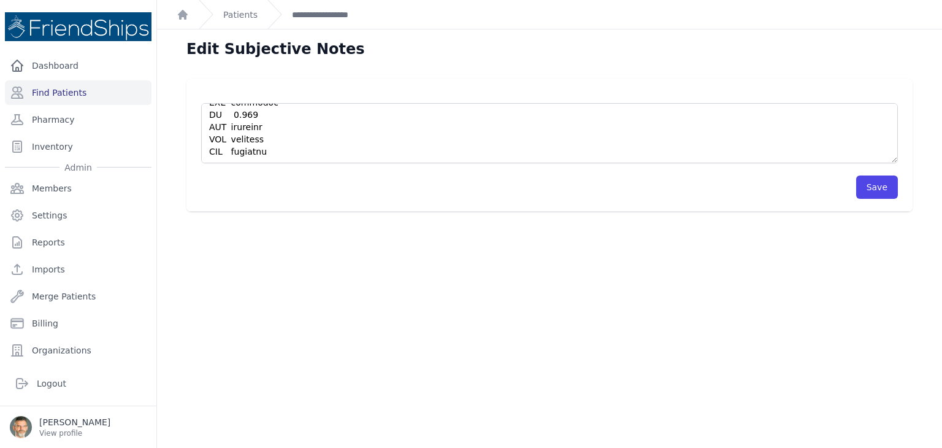
scroll to position [343, 0]
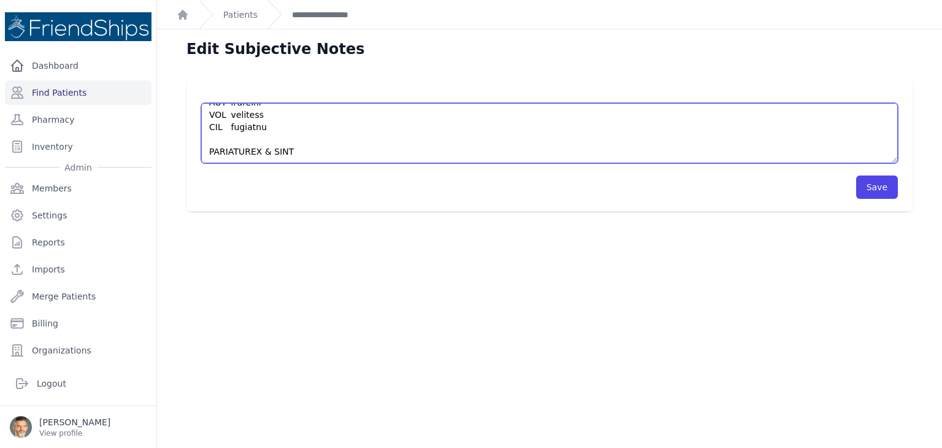
click at [222, 152] on textarea at bounding box center [549, 133] width 697 height 60
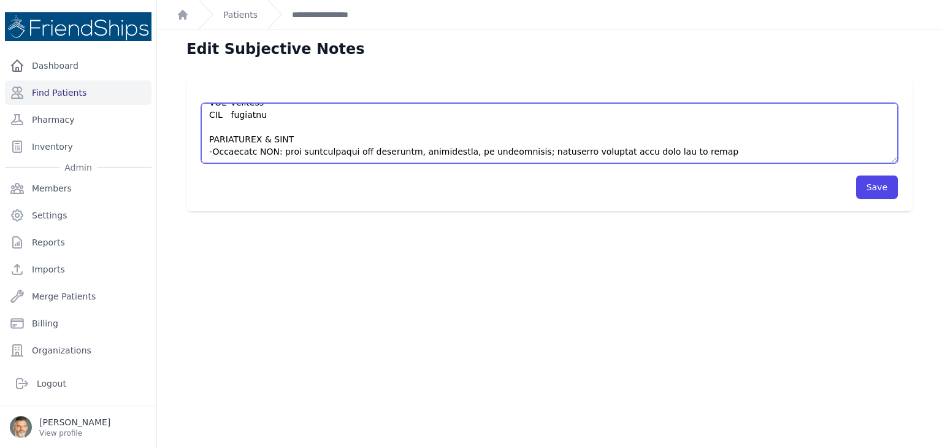
drag, startPoint x: 402, startPoint y: 155, endPoint x: 391, endPoint y: 155, distance: 11.0
click at [391, 155] on textarea at bounding box center [549, 133] width 697 height 60
click at [399, 153] on textarea at bounding box center [549, 133] width 697 height 60
click at [402, 151] on textarea at bounding box center [549, 133] width 697 height 60
click at [411, 153] on textarea at bounding box center [549, 133] width 697 height 60
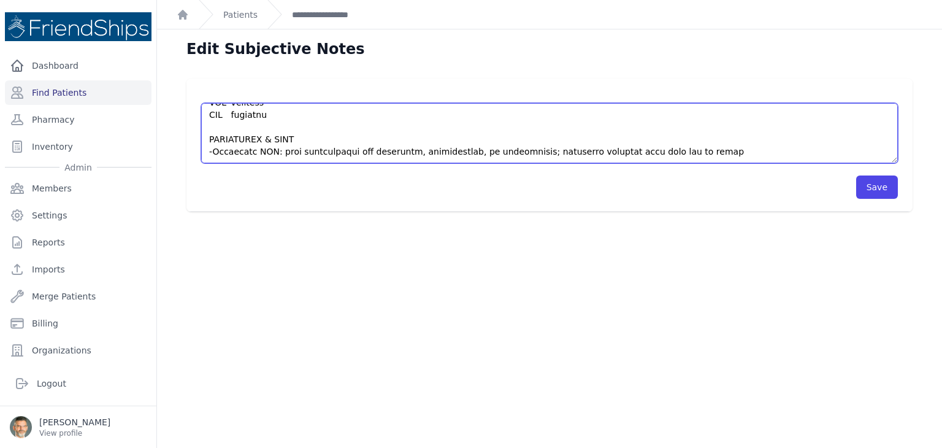
click at [434, 151] on textarea at bounding box center [549, 133] width 697 height 60
click at [465, 153] on textarea at bounding box center [549, 133] width 697 height 60
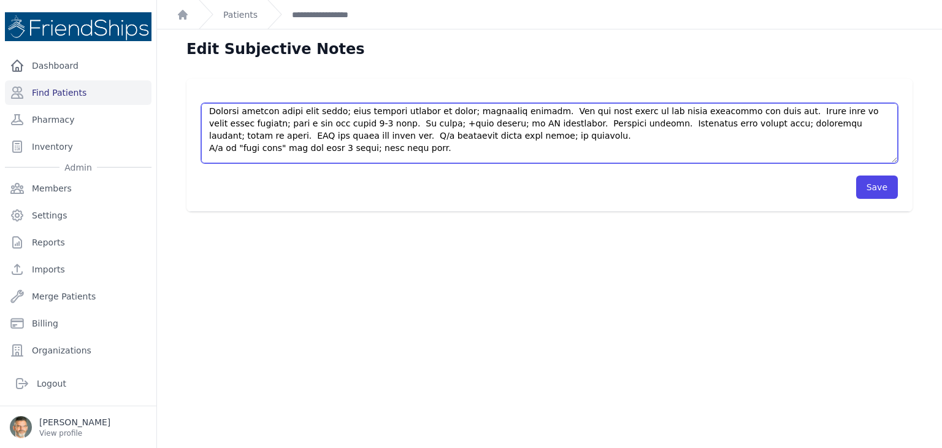
scroll to position [0, 0]
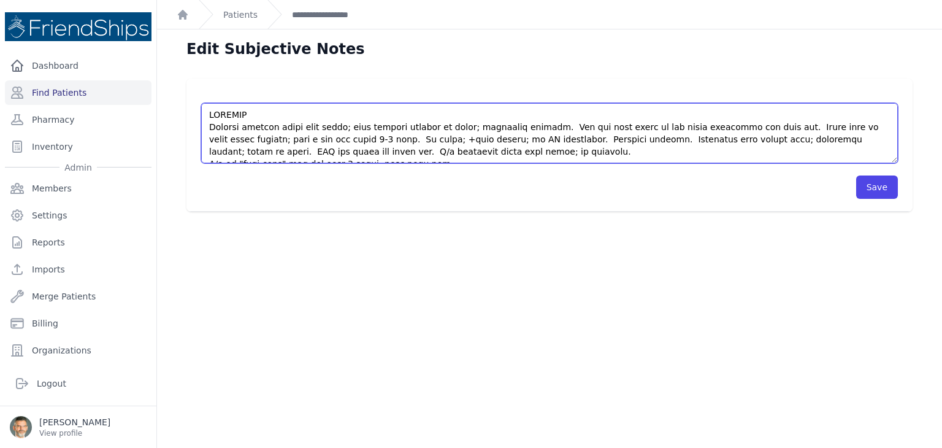
click at [360, 140] on textarea at bounding box center [549, 133] width 697 height 60
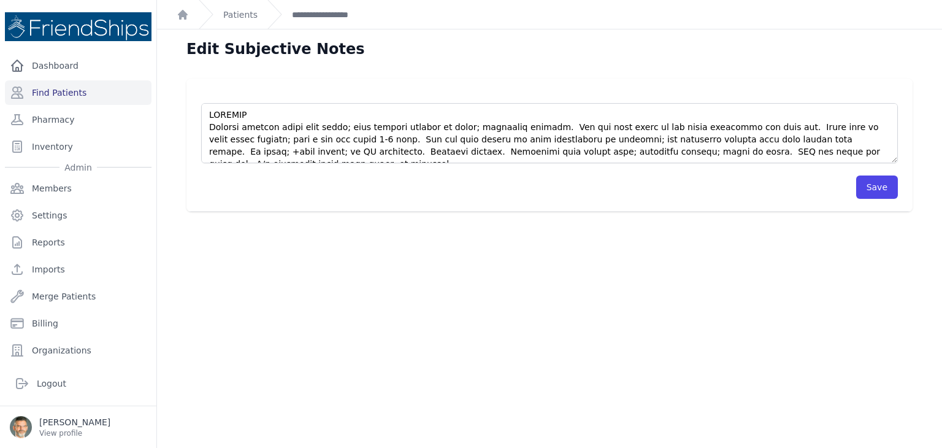
drag, startPoint x: 843, startPoint y: 150, endPoint x: 748, endPoint y: 96, distance: 109.1
click at [746, 96] on div at bounding box center [549, 127] width 697 height 72
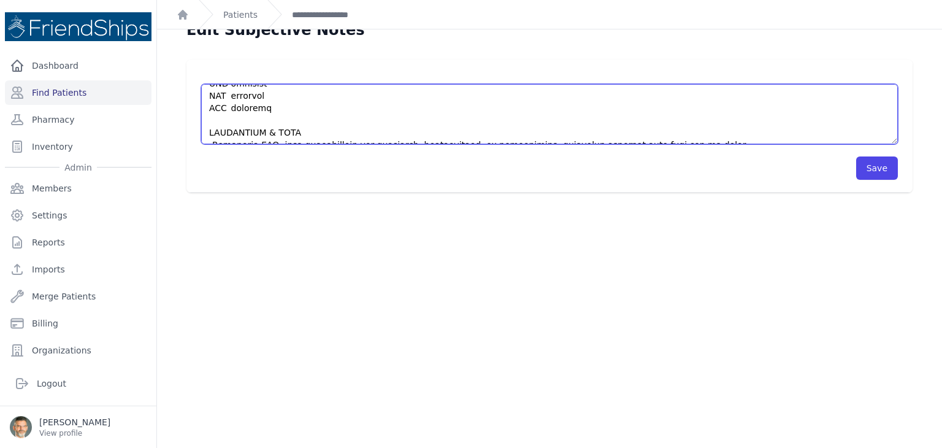
scroll to position [29, 0]
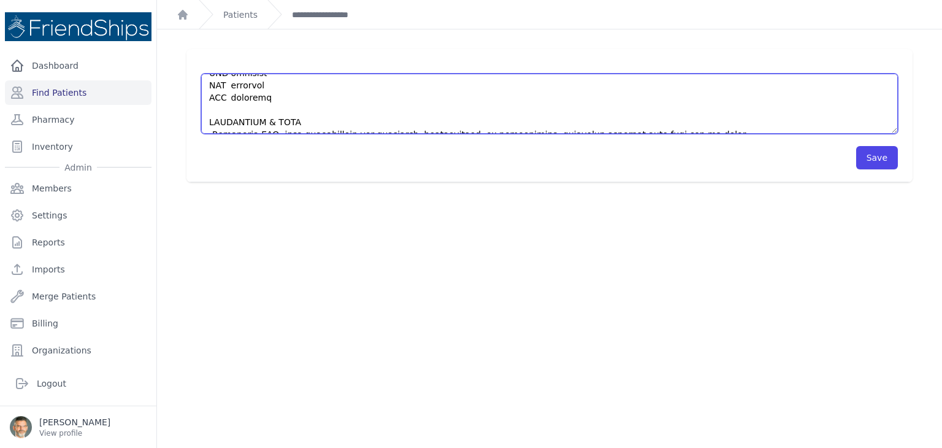
click at [661, 124] on textarea at bounding box center [549, 104] width 697 height 60
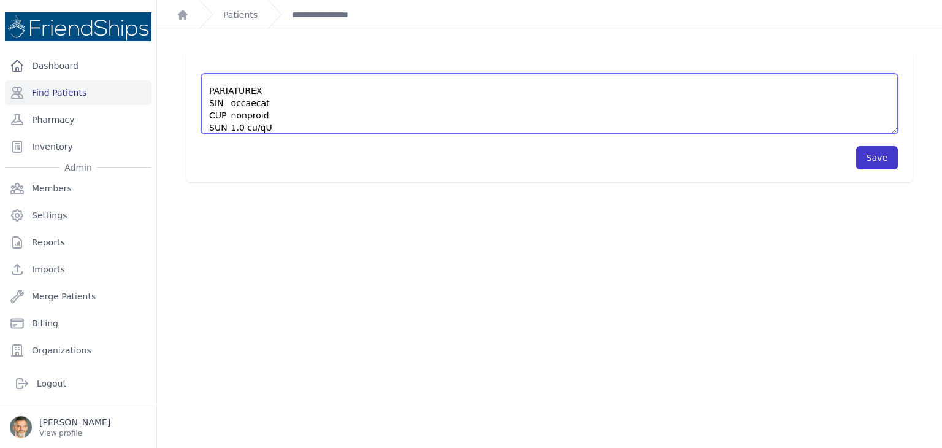
type textarea "HISTORY Patient reports fever last night; this usually happens at night; someti…"
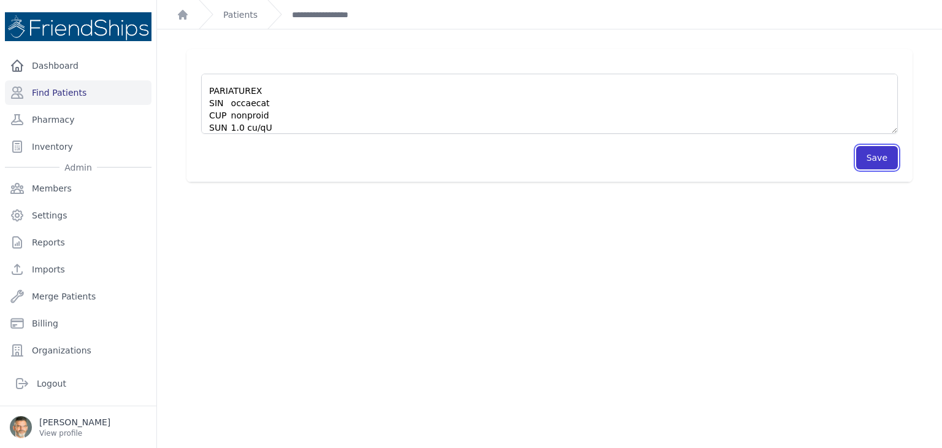
click at [871, 158] on button "Save" at bounding box center [877, 157] width 42 height 23
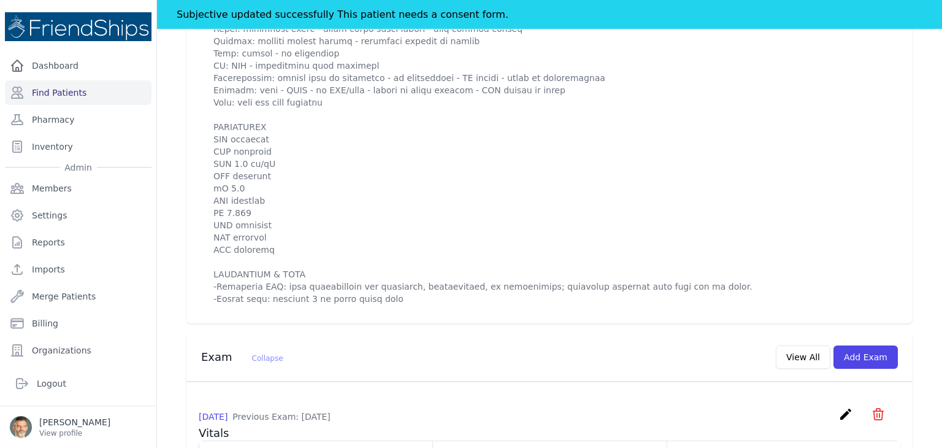
scroll to position [675, 0]
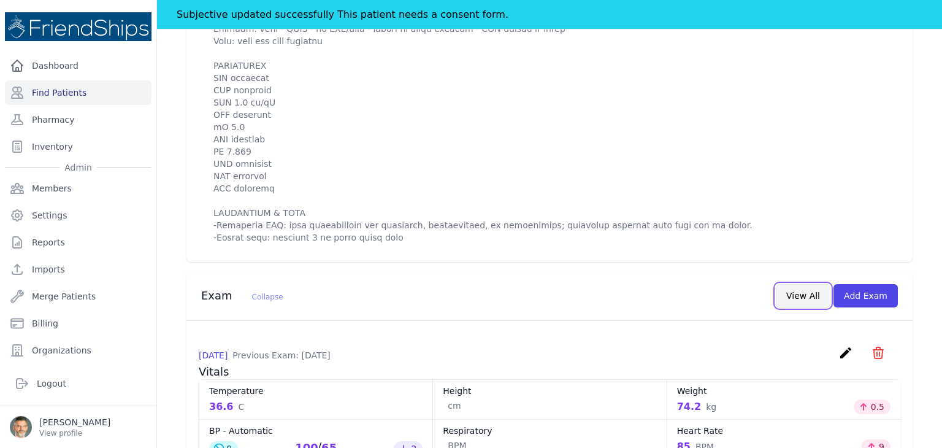
click at [792, 290] on button "View All" at bounding box center [803, 295] width 55 height 23
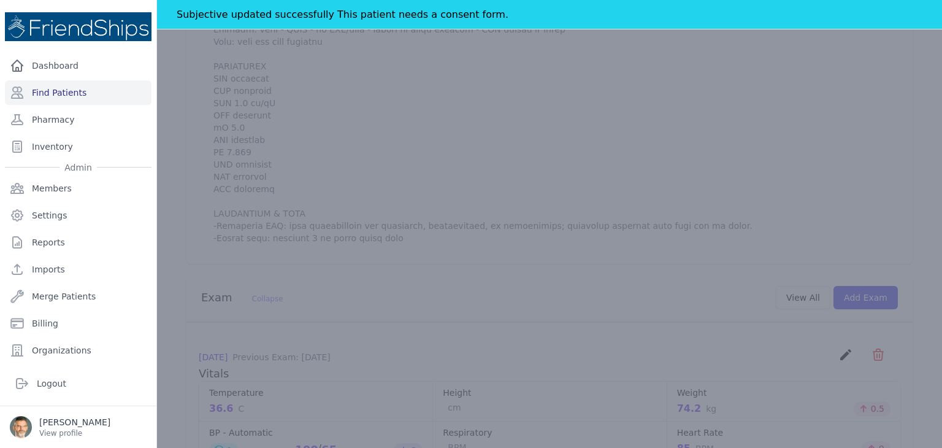
scroll to position [0, 0]
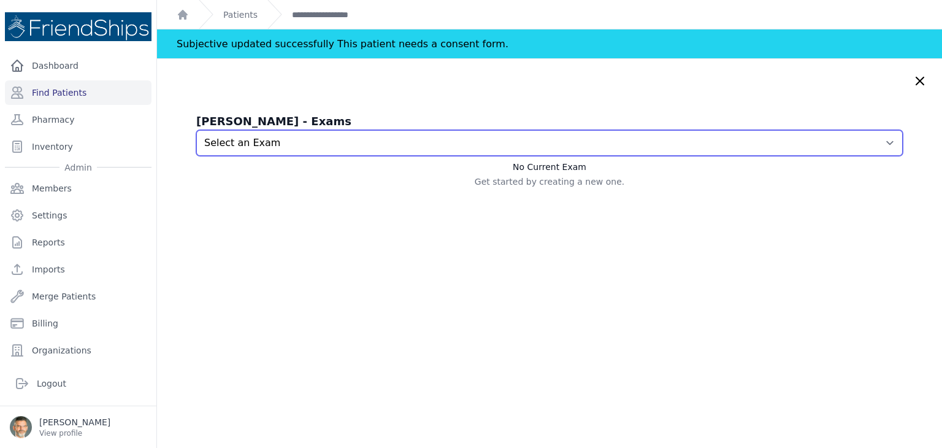
click at [701, 144] on select "Select an Exam [DATE] 3:16 AM [DATE] 1:50 AM [DATE] 7:40 AM [DATE] 2:57 AM [DAT…" at bounding box center [549, 143] width 707 height 26
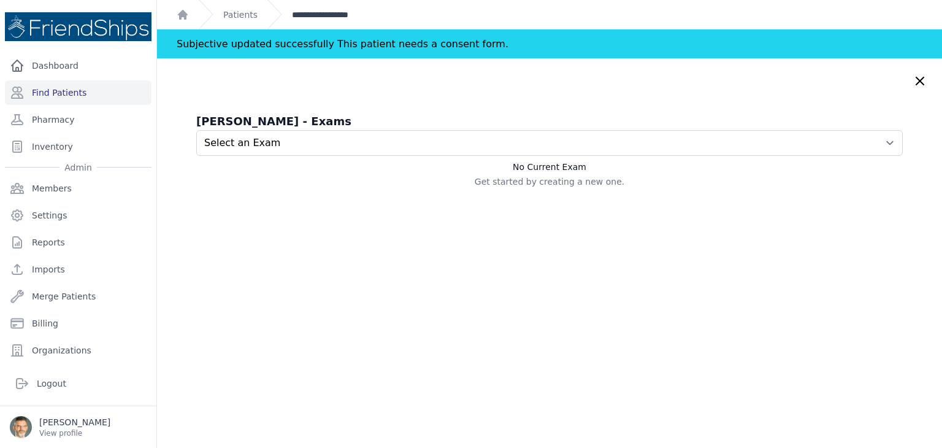
click at [307, 15] on link "**********" at bounding box center [333, 15] width 82 height 12
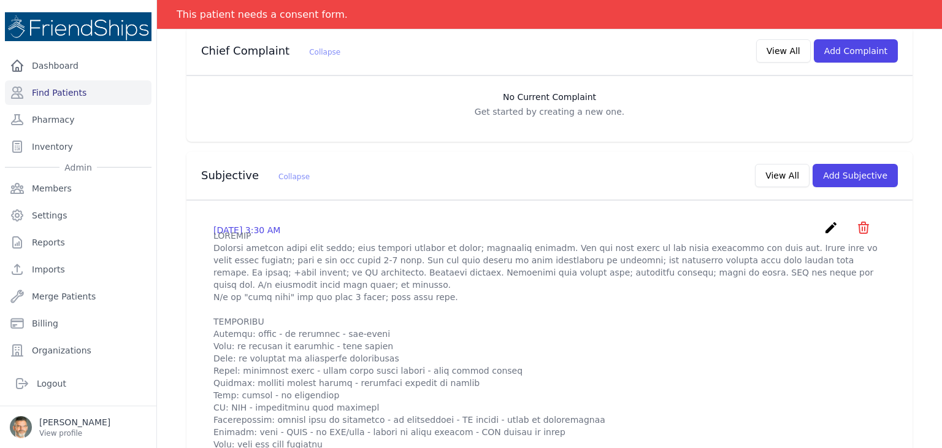
scroll to position [245, 0]
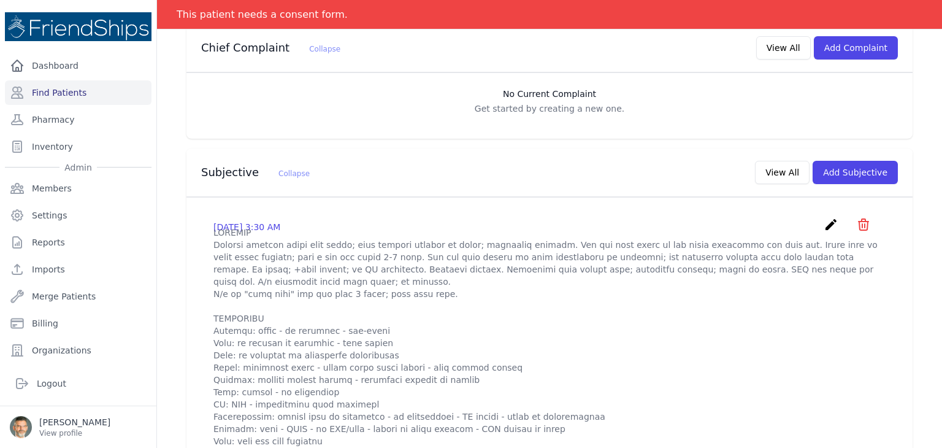
click at [824, 224] on icon "create" at bounding box center [831, 224] width 15 height 15
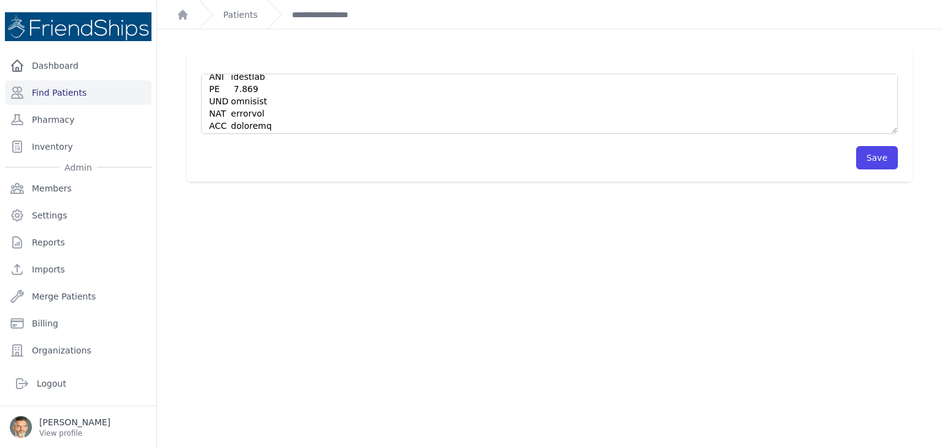
scroll to position [356, 0]
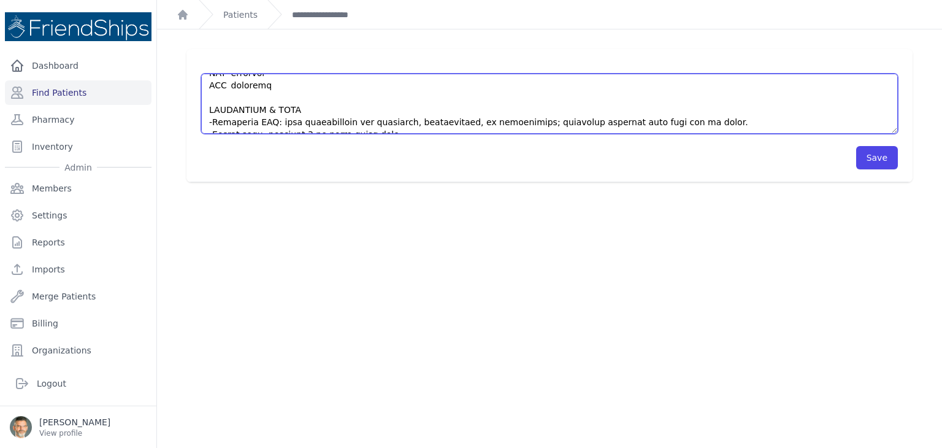
click at [388, 123] on textarea at bounding box center [549, 104] width 697 height 60
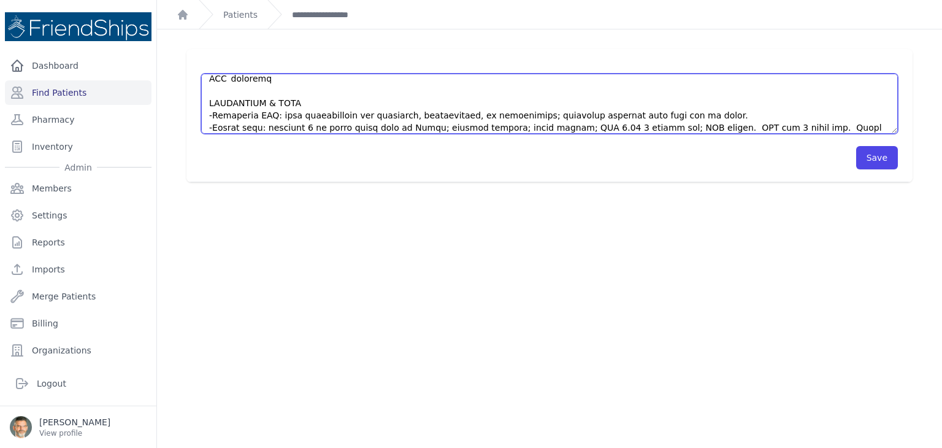
click at [530, 115] on textarea at bounding box center [549, 104] width 697 height 60
click at [569, 116] on textarea at bounding box center [549, 104] width 697 height 60
click at [473, 128] on textarea at bounding box center [549, 104] width 697 height 60
click at [415, 121] on textarea at bounding box center [549, 104] width 697 height 60
click at [562, 113] on textarea at bounding box center [549, 104] width 697 height 60
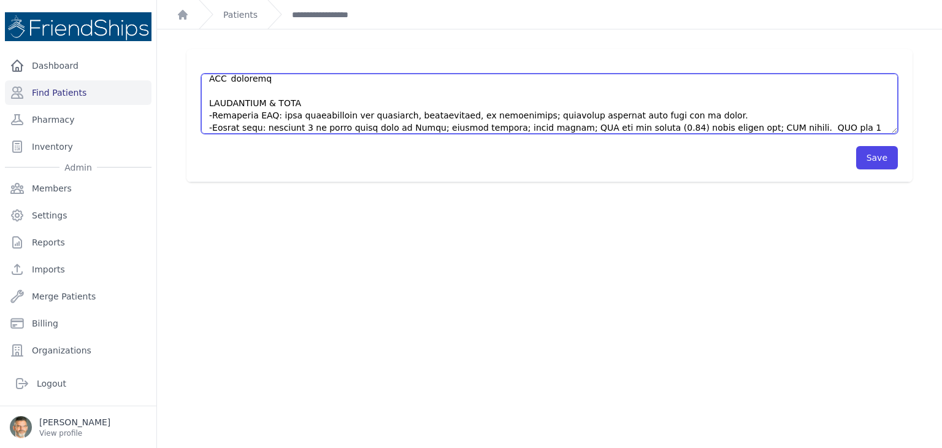
drag, startPoint x: 572, startPoint y: 122, endPoint x: 575, endPoint y: 114, distance: 8.8
click at [575, 114] on textarea at bounding box center [549, 104] width 697 height 60
click at [491, 127] on textarea at bounding box center [549, 104] width 697 height 60
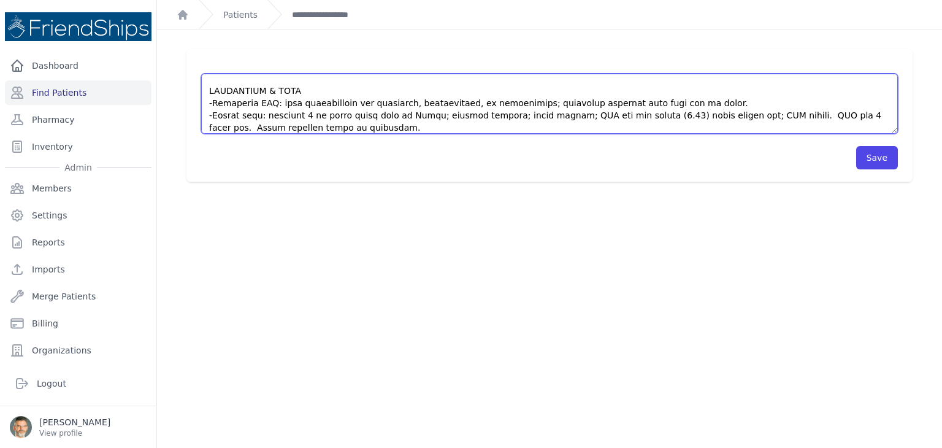
scroll to position [387, 0]
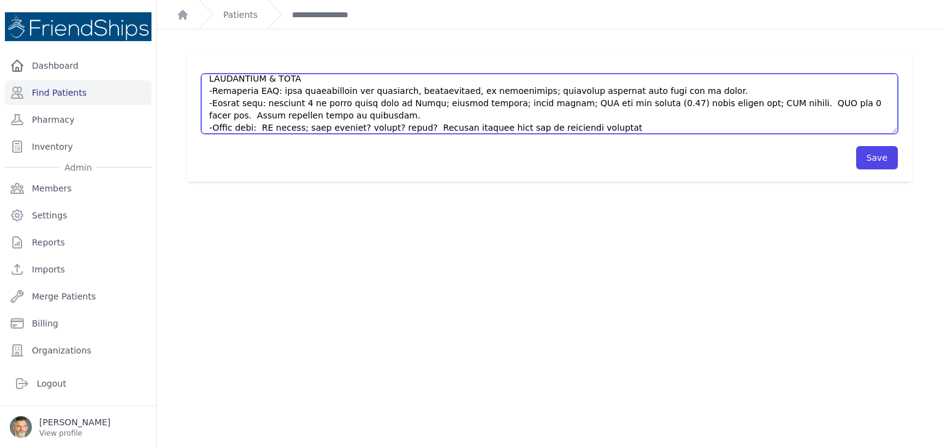
click at [602, 116] on textarea at bounding box center [549, 104] width 697 height 60
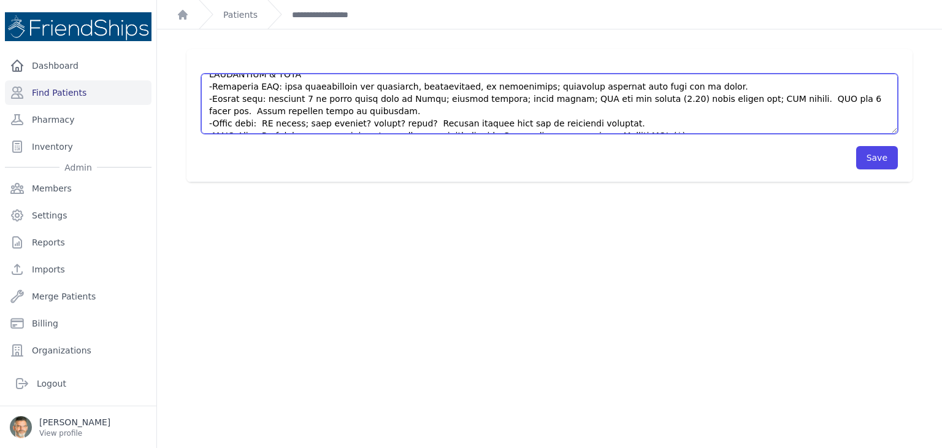
scroll to position [393, 0]
click at [339, 96] on textarea at bounding box center [549, 104] width 697 height 60
type textarea "HISTORY Patient reports fever last night; this usually happens at night; someti…"
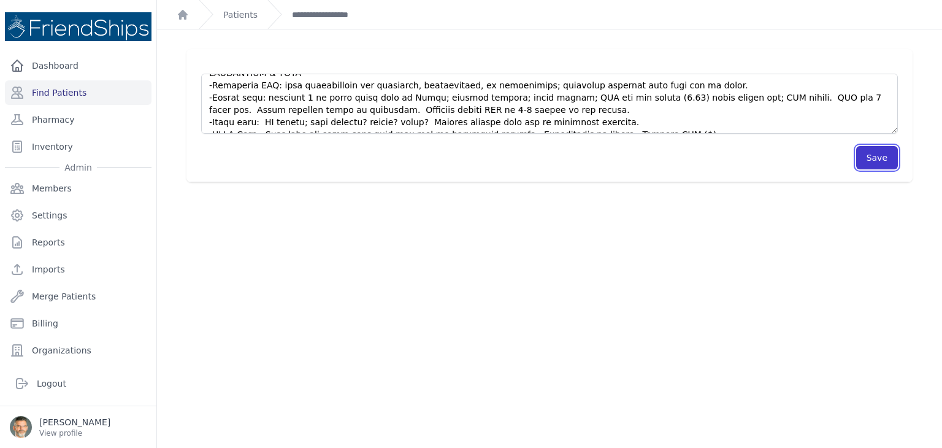
click at [862, 157] on button "Save" at bounding box center [877, 157] width 42 height 23
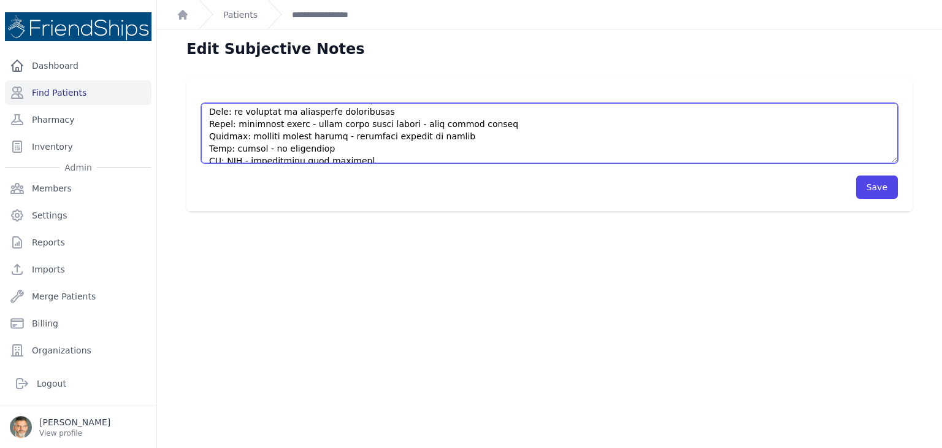
scroll to position [0, 0]
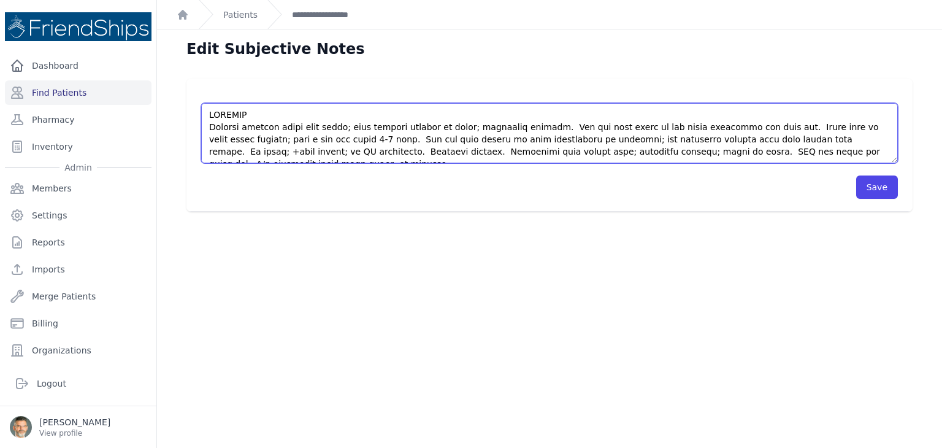
drag, startPoint x: 645, startPoint y: 153, endPoint x: 173, endPoint y: 118, distance: 472.9
click at [167, 121] on div "Save" at bounding box center [549, 145] width 765 height 133
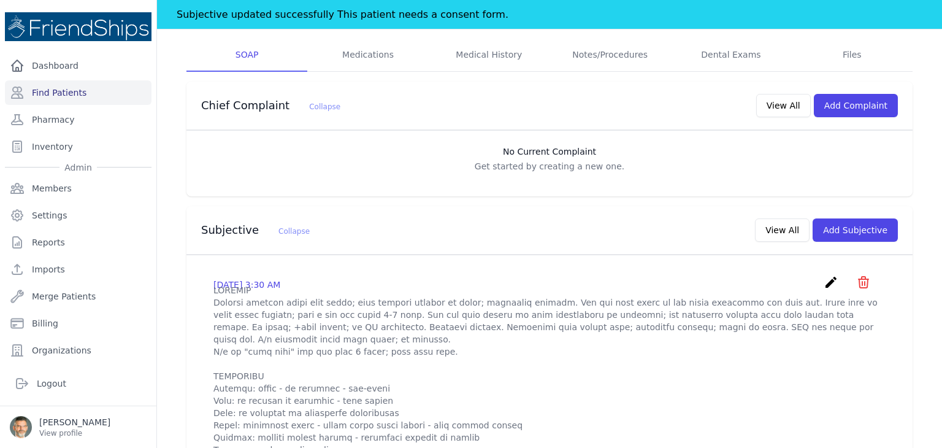
scroll to position [245, 0]
